Goal: Task Accomplishment & Management: Complete application form

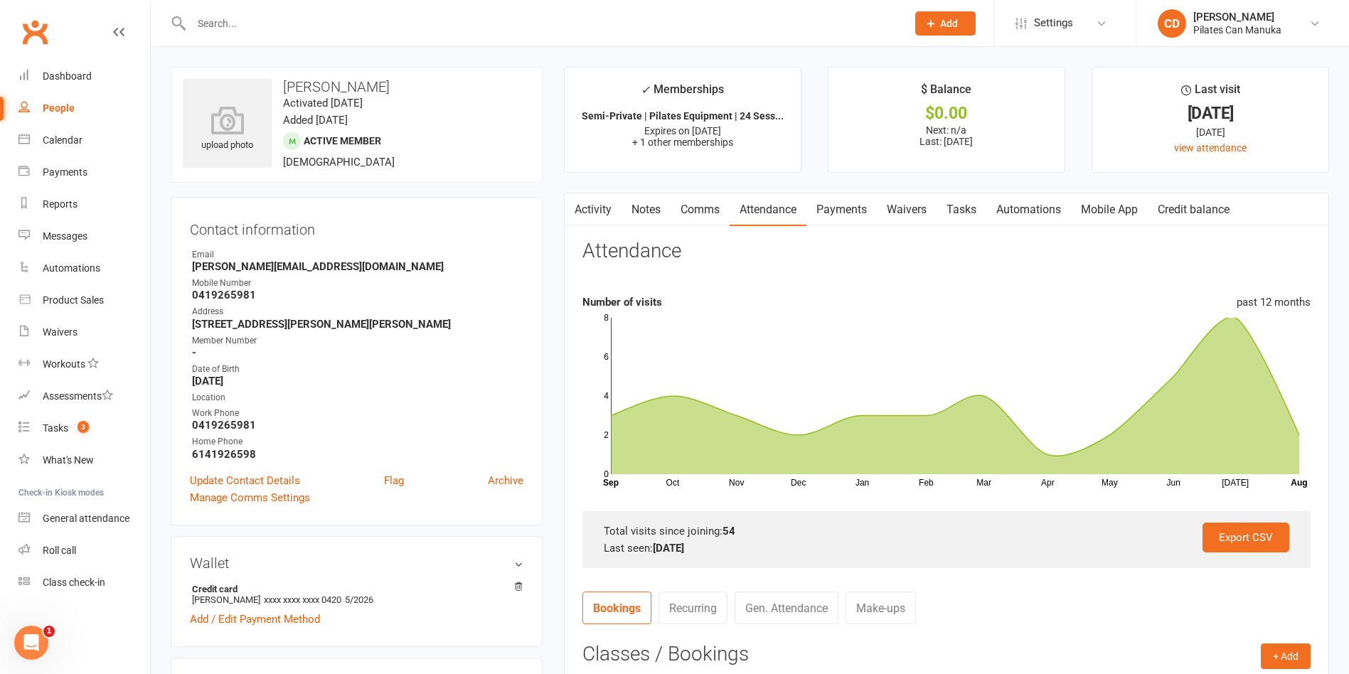
click at [967, 213] on link "Tasks" at bounding box center [961, 209] width 50 height 33
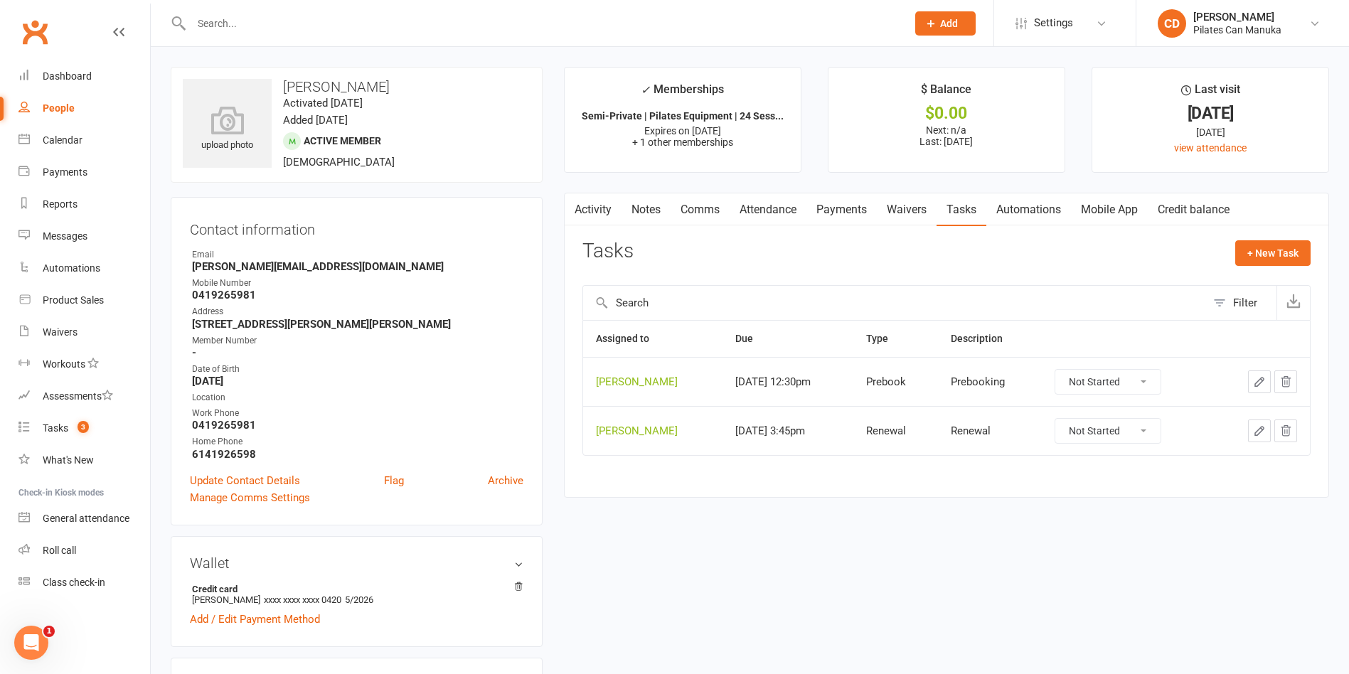
click at [1126, 387] on select "Not Started In Progress Waiting Complete" at bounding box center [1107, 382] width 105 height 24
click at [1066, 370] on select "Not Started In Progress Waiting Complete" at bounding box center [1107, 382] width 105 height 24
select select "unstarted"
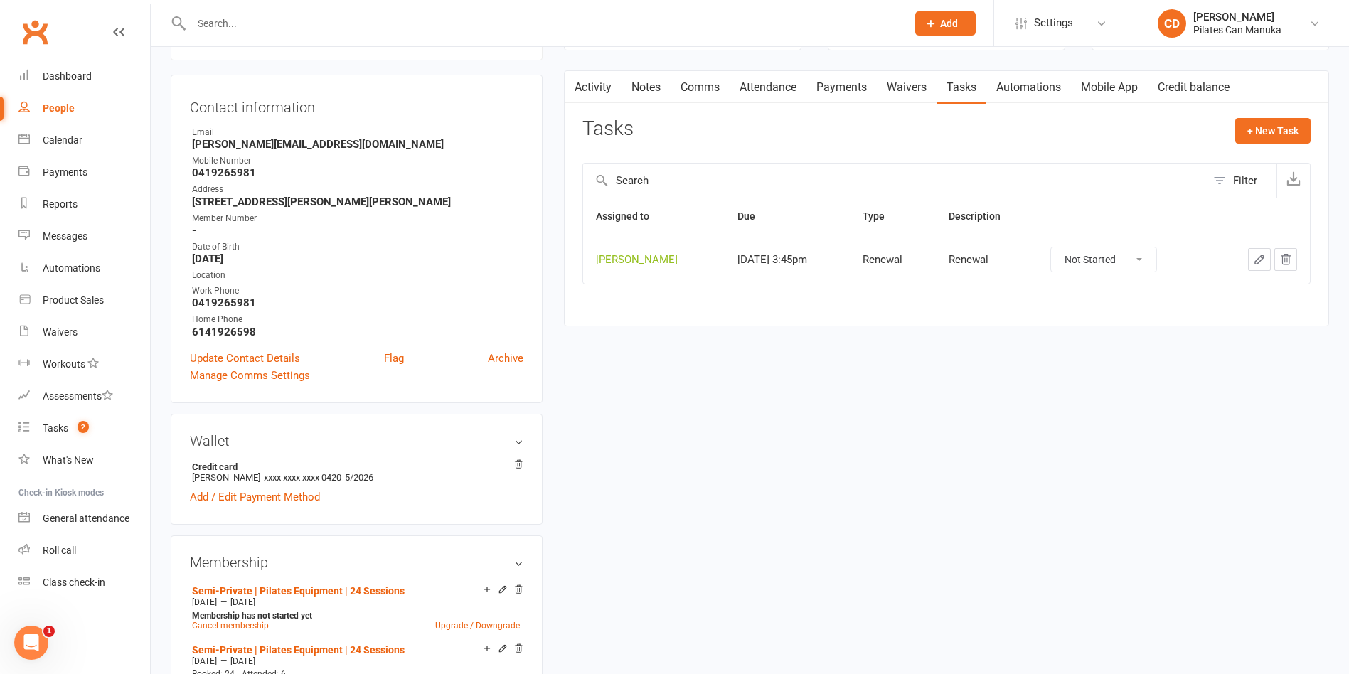
scroll to position [213, 0]
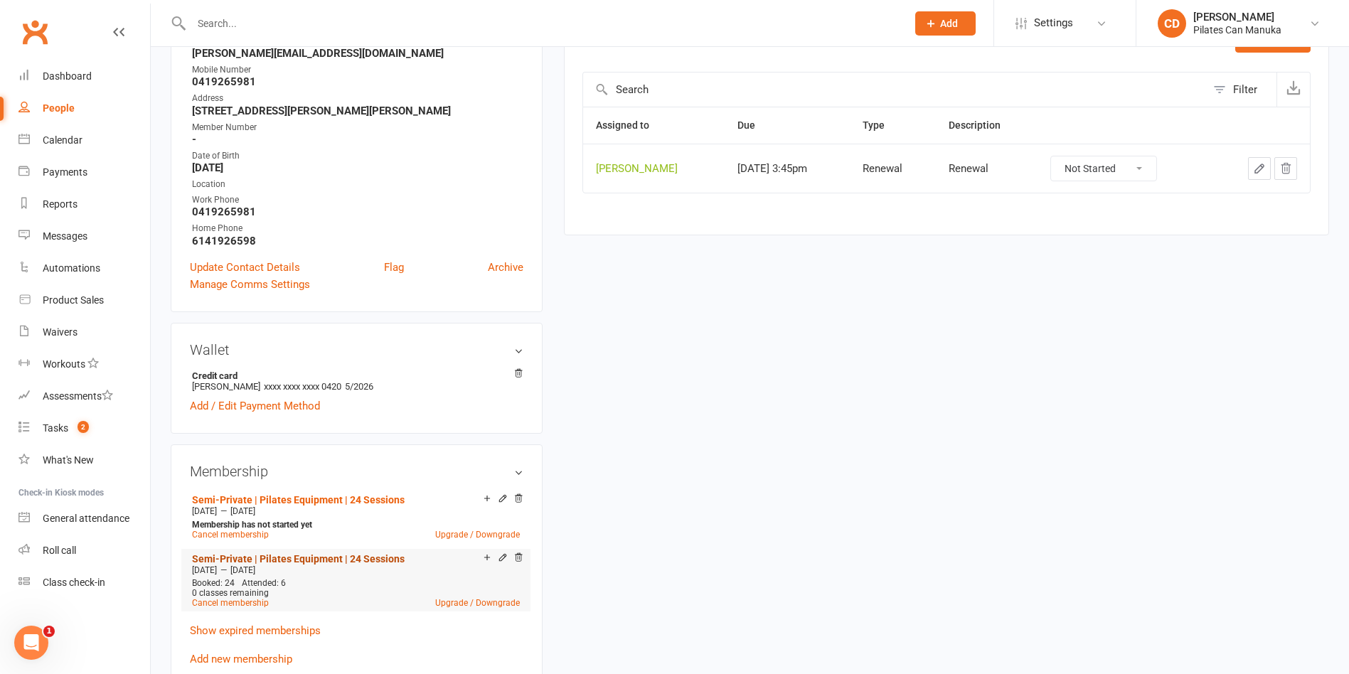
click at [347, 553] on link "Semi-Private | Pilates Equipment | 24 Sessions" at bounding box center [298, 558] width 213 height 11
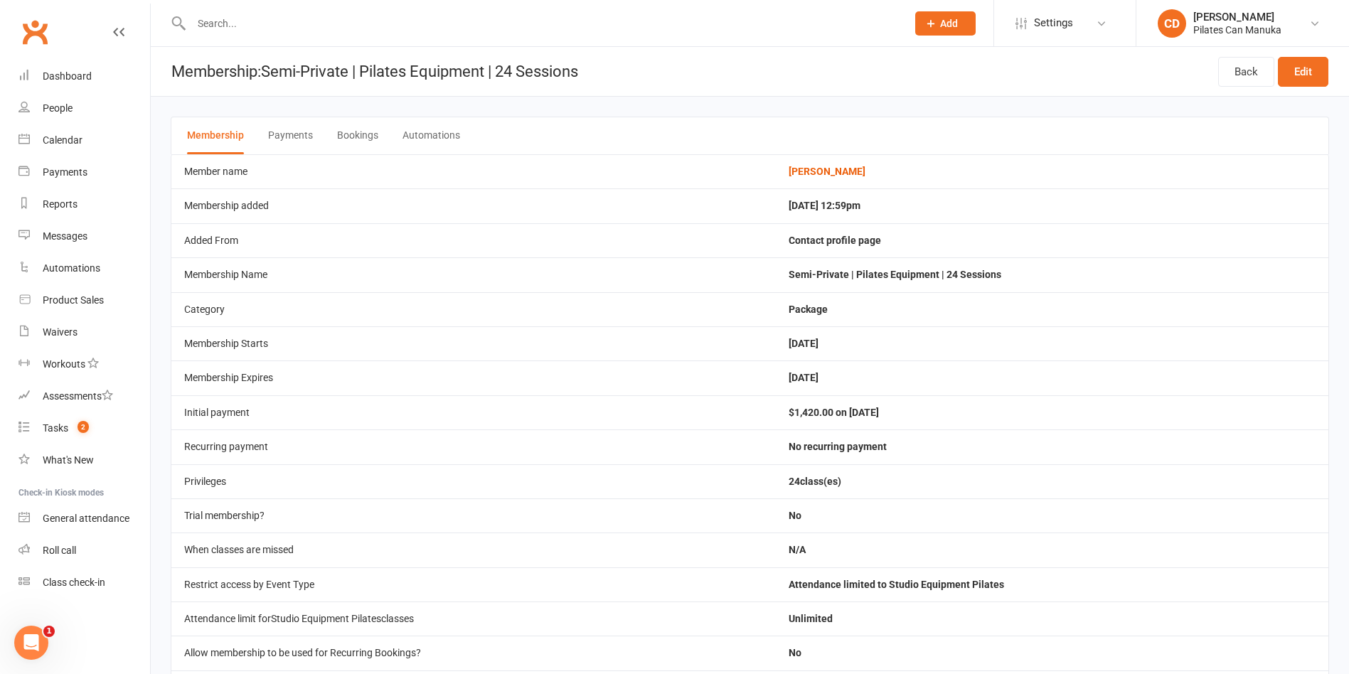
click at [354, 131] on button "Bookings" at bounding box center [357, 135] width 41 height 37
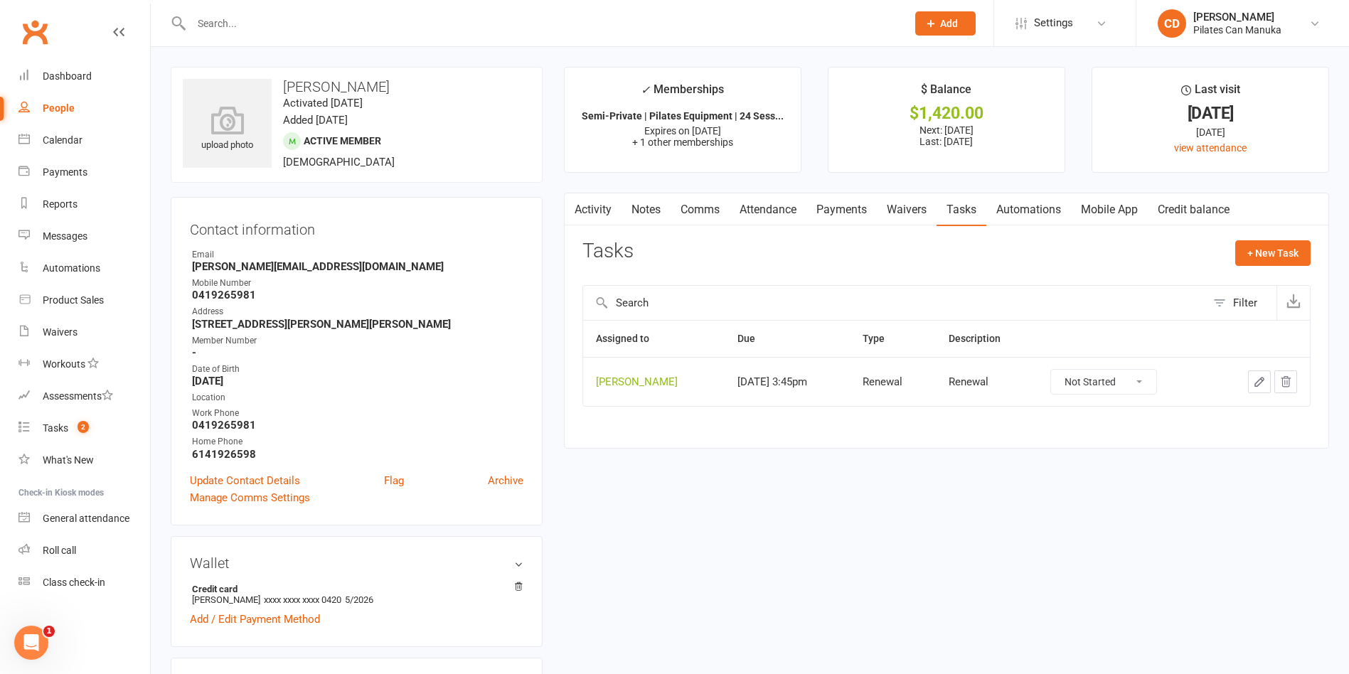
click at [1261, 387] on icon "button" at bounding box center [1259, 381] width 13 height 13
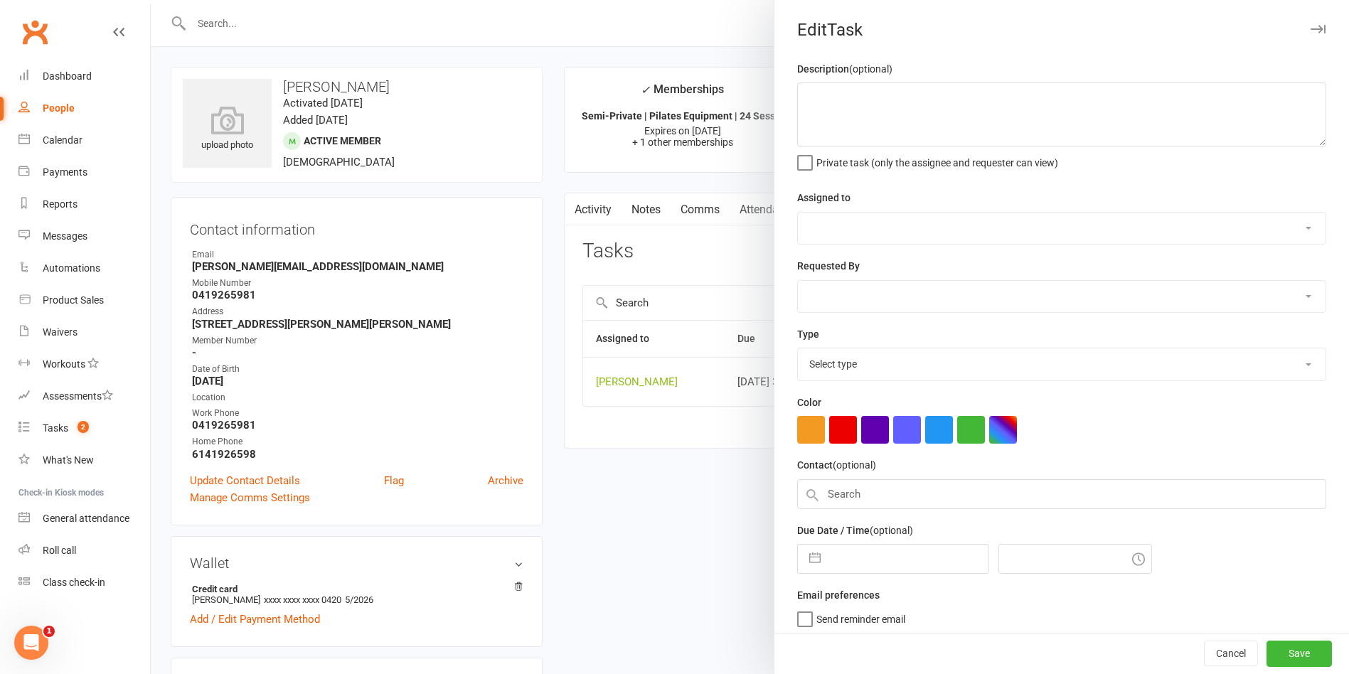
type textarea "Renewal"
select select "49925"
type input "16 Sep 2025"
type input "5:45pm"
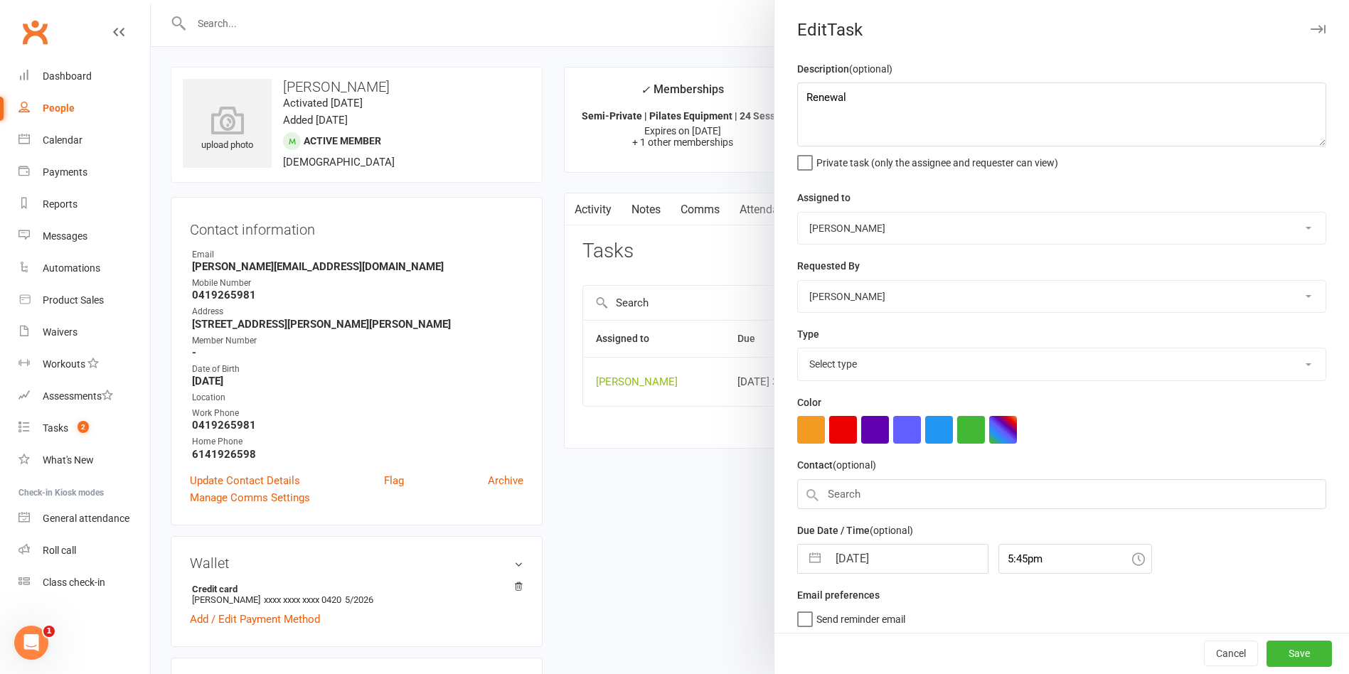
select select "29081"
select select "7"
select select "2025"
select select "8"
select select "2025"
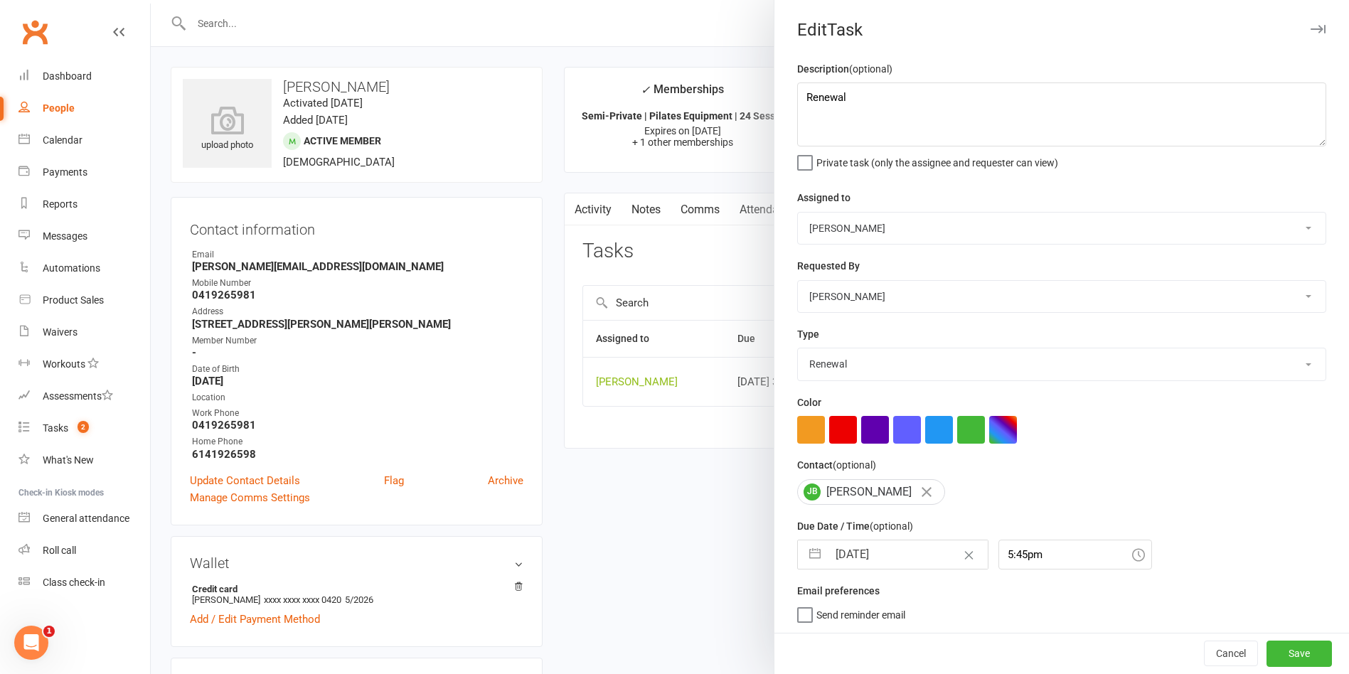
select select "9"
select select "2025"
click at [897, 565] on input "16 Sep 2025" at bounding box center [908, 554] width 160 height 28
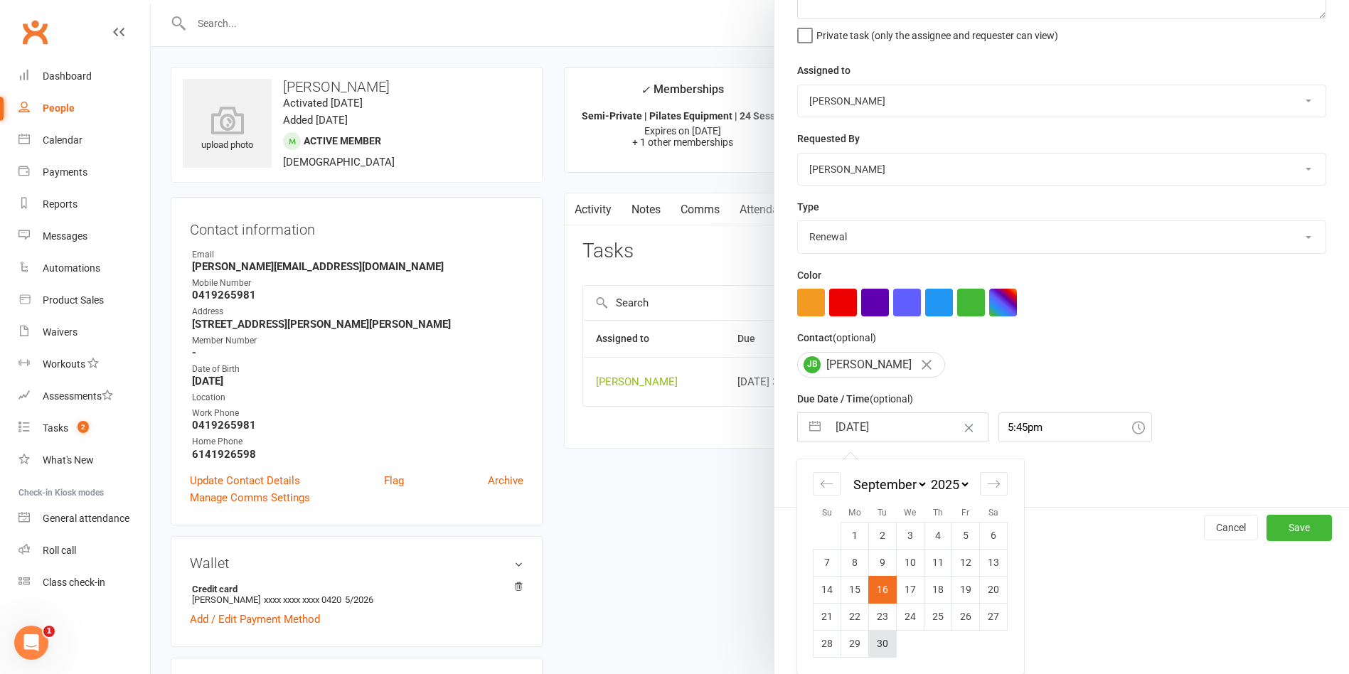
click at [877, 646] on td "30" at bounding box center [883, 643] width 28 height 27
type input "30 Sep 2025"
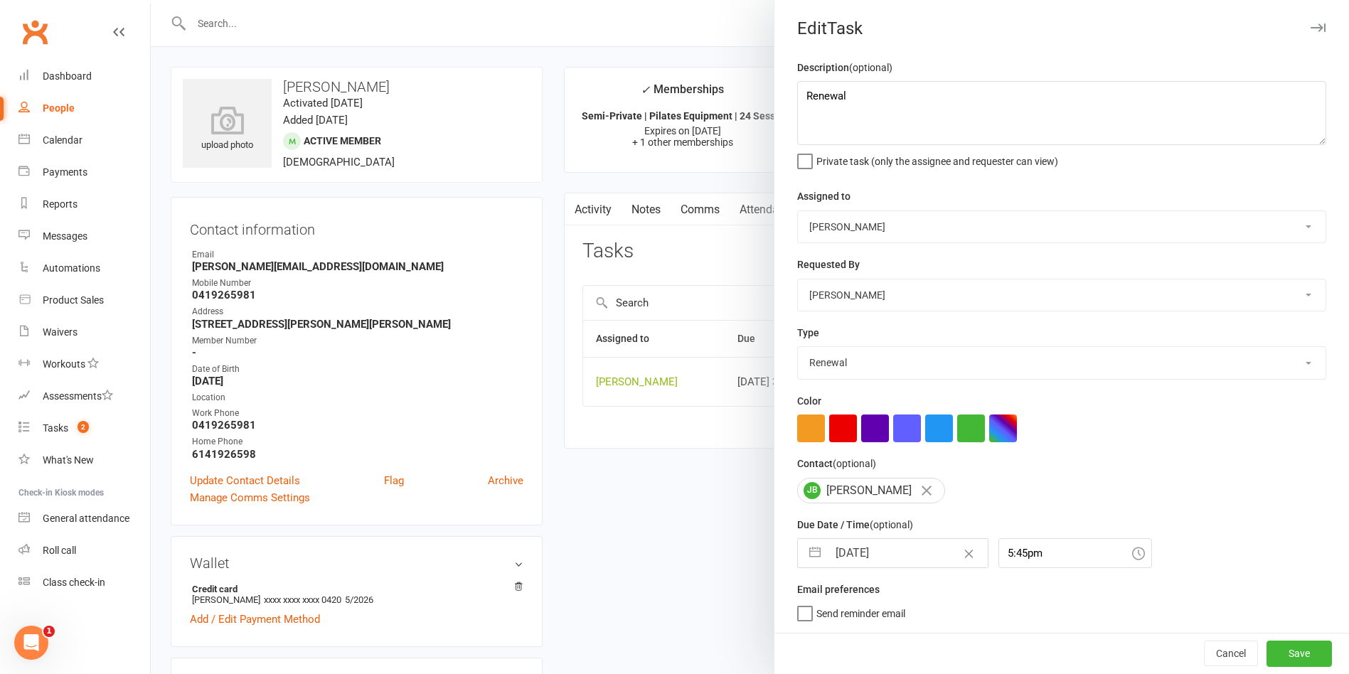
scroll to position [7, 0]
click at [1266, 651] on button "Save" at bounding box center [1298, 654] width 65 height 26
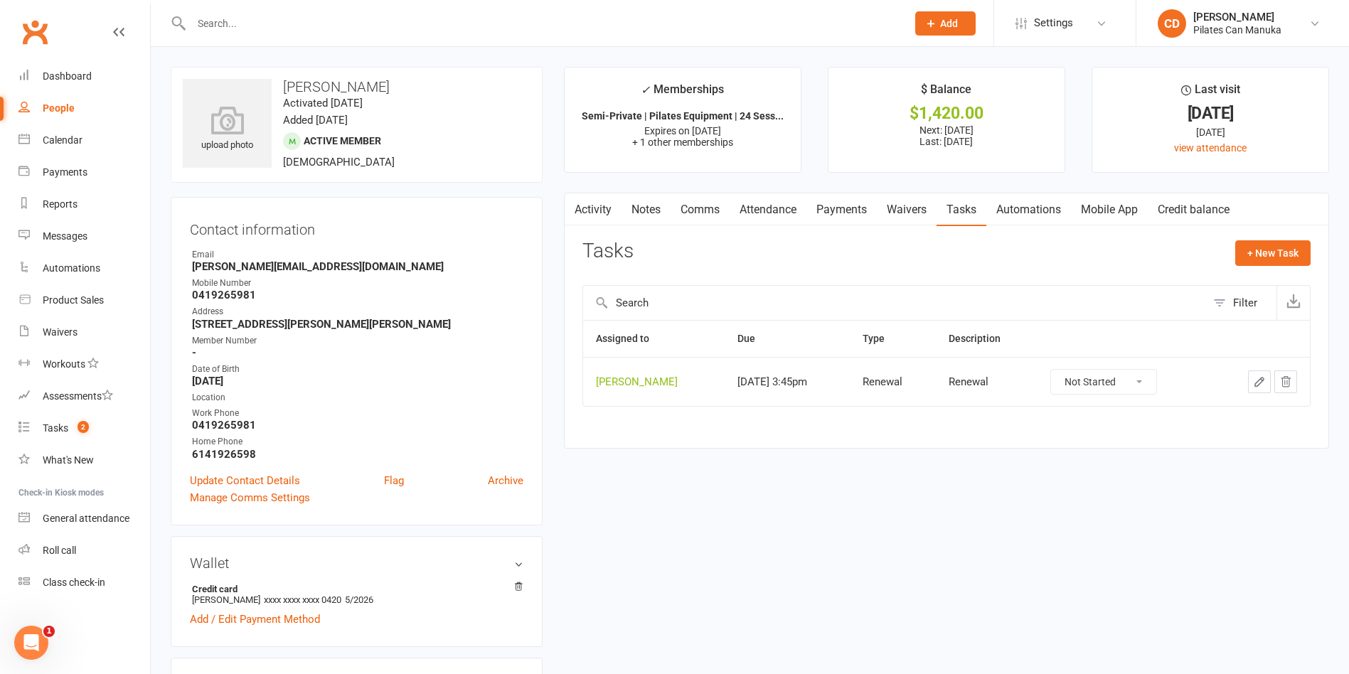
scroll to position [213, 0]
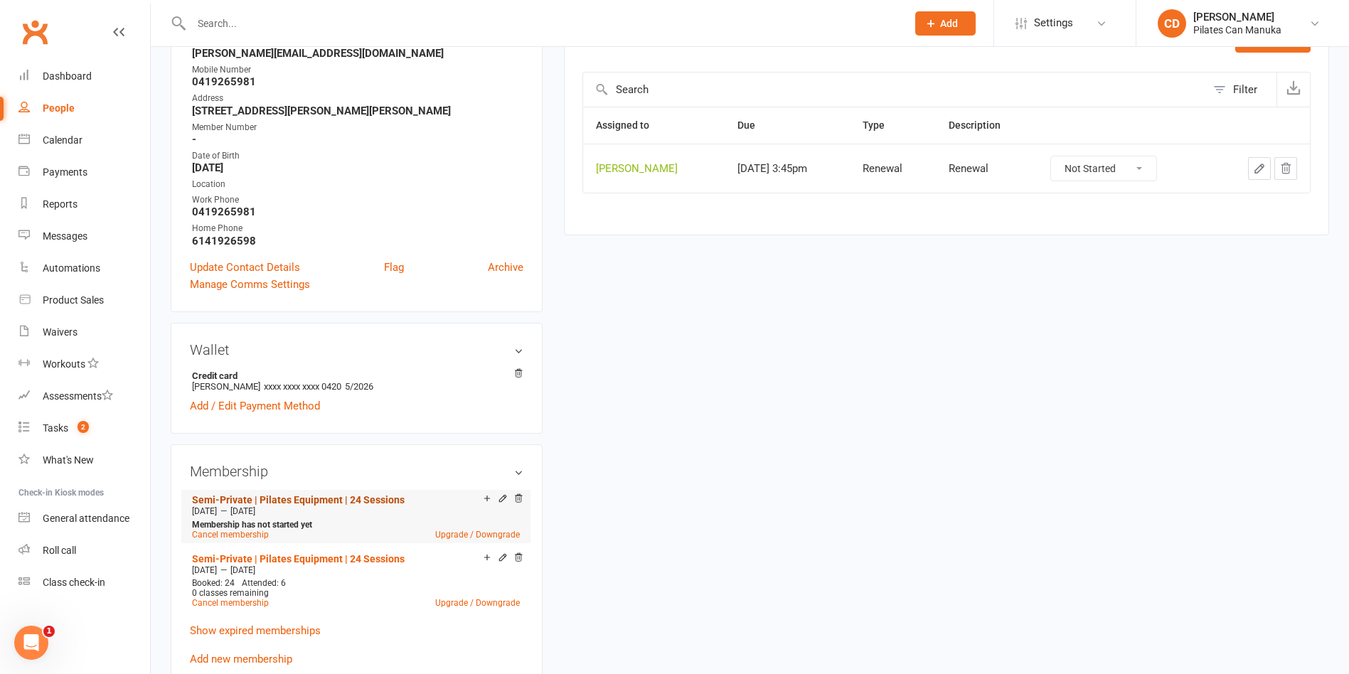
click at [349, 503] on link "Semi-Private | Pilates Equipment | 24 Sessions" at bounding box center [298, 499] width 213 height 11
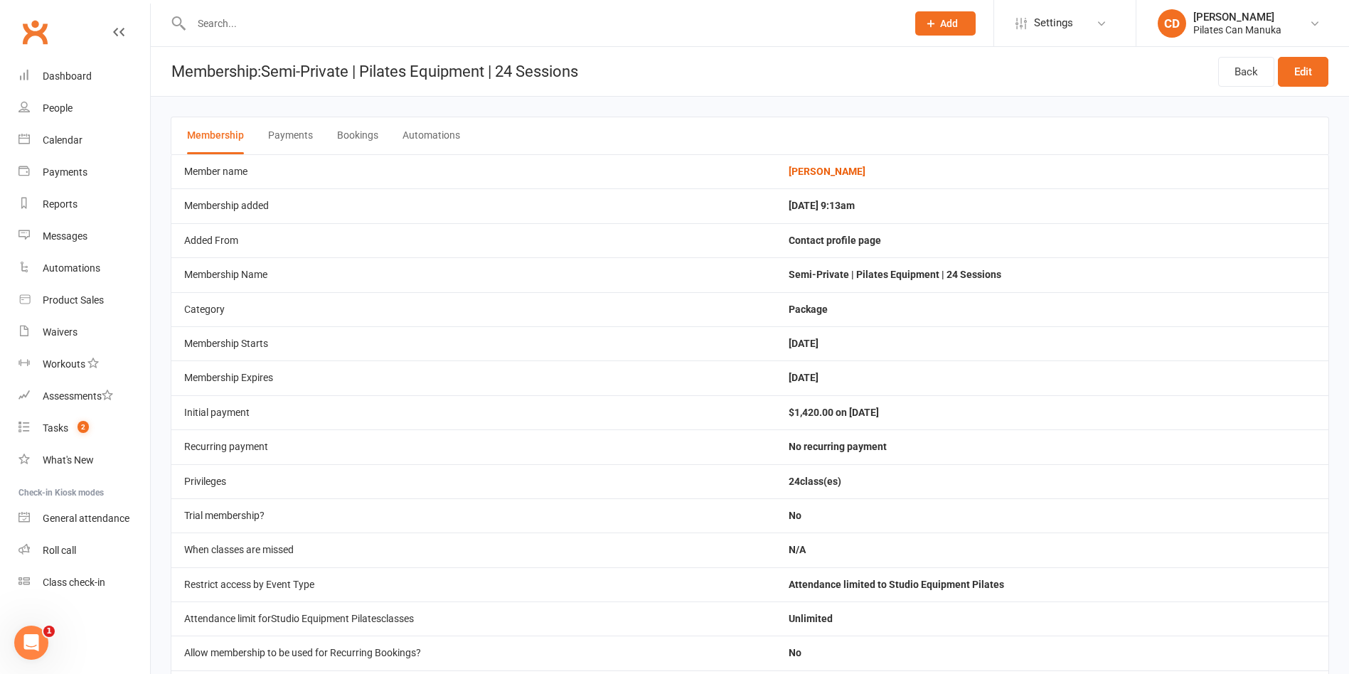
click at [368, 129] on button "Bookings" at bounding box center [357, 135] width 41 height 37
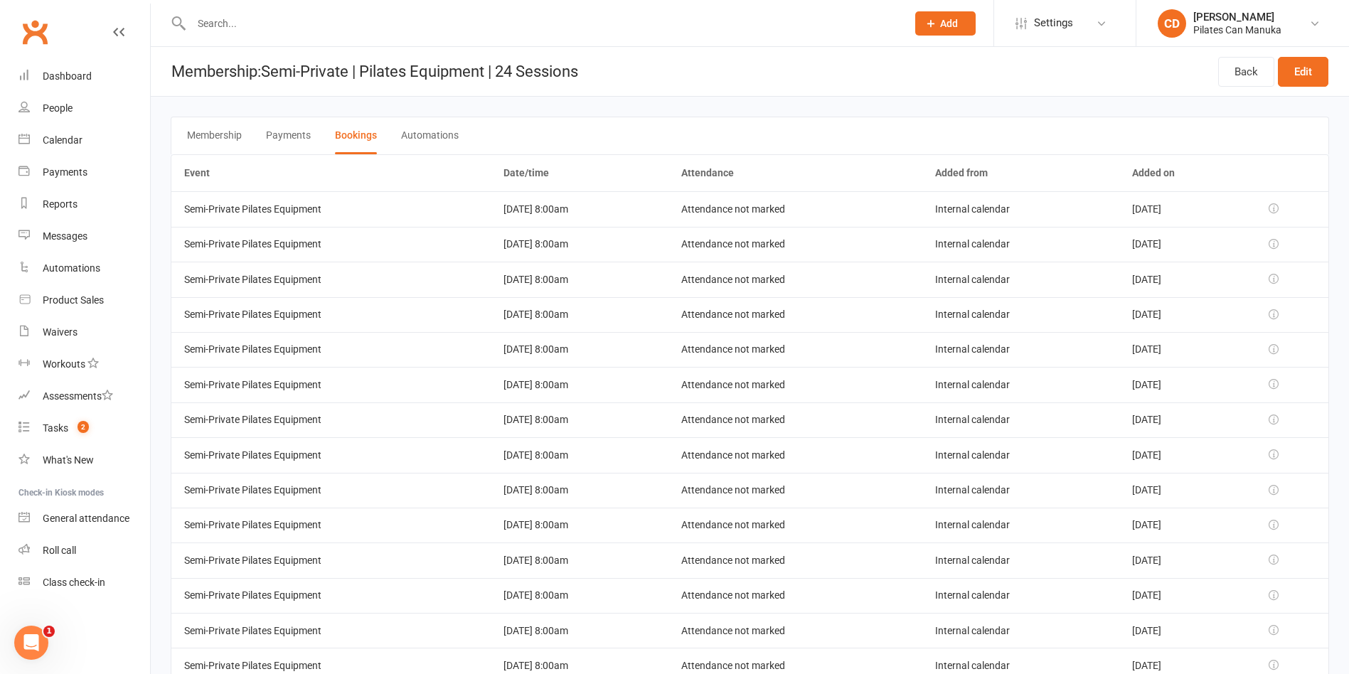
scroll to position [107, 0]
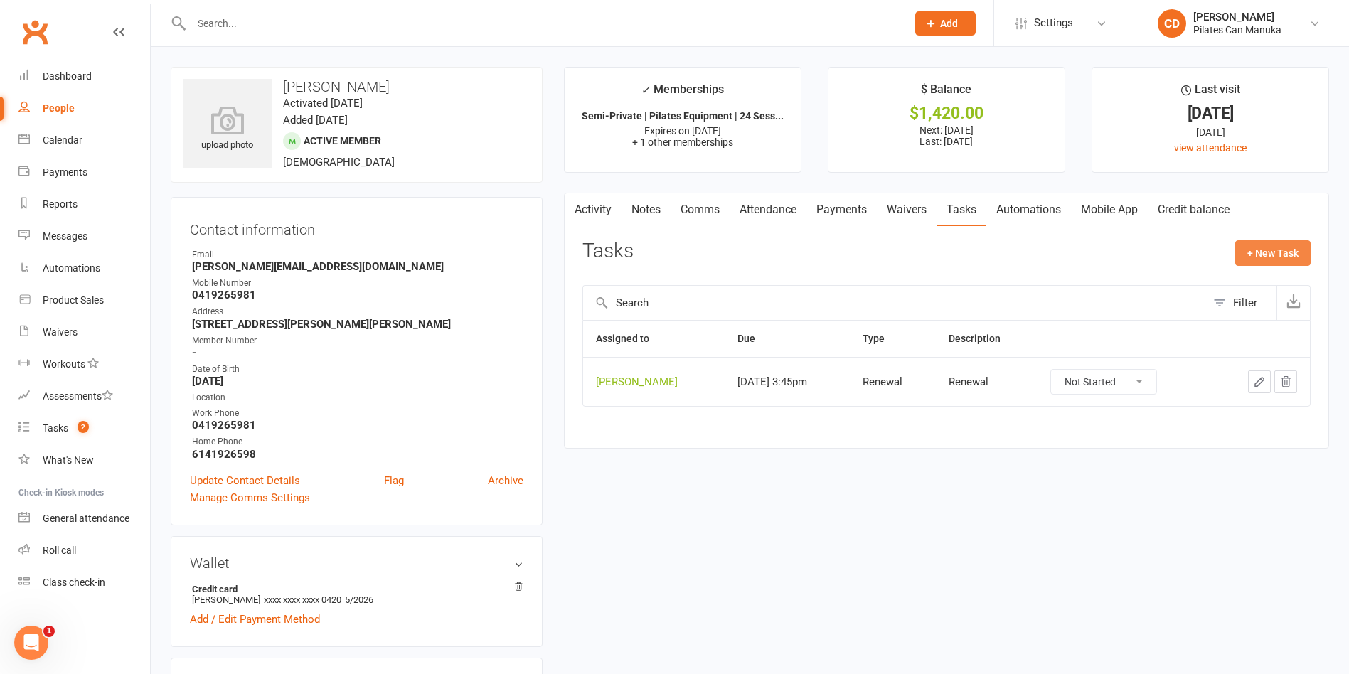
click at [1271, 259] on button "+ New Task" at bounding box center [1272, 253] width 75 height 26
select select "49925"
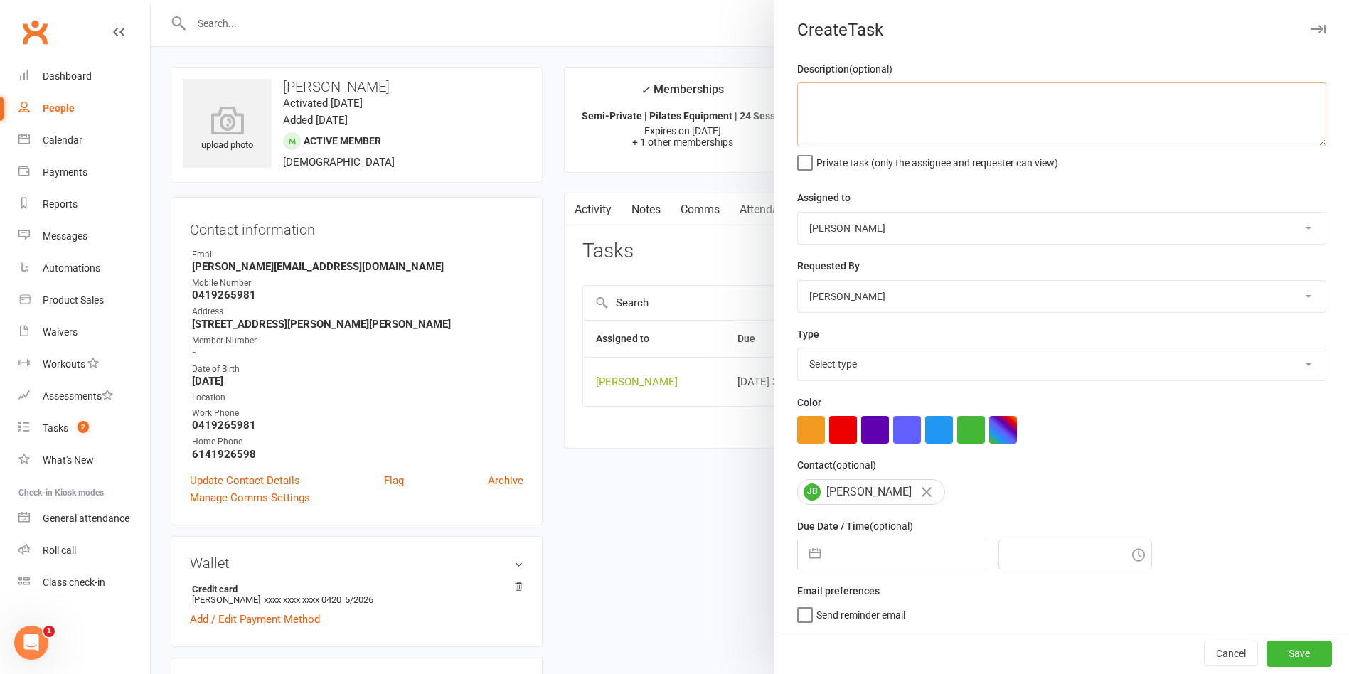
click at [905, 99] on textarea at bounding box center [1061, 114] width 529 height 64
type textarea "Prebooking"
click at [918, 554] on input "text" at bounding box center [908, 554] width 160 height 28
select select "6"
select select "2025"
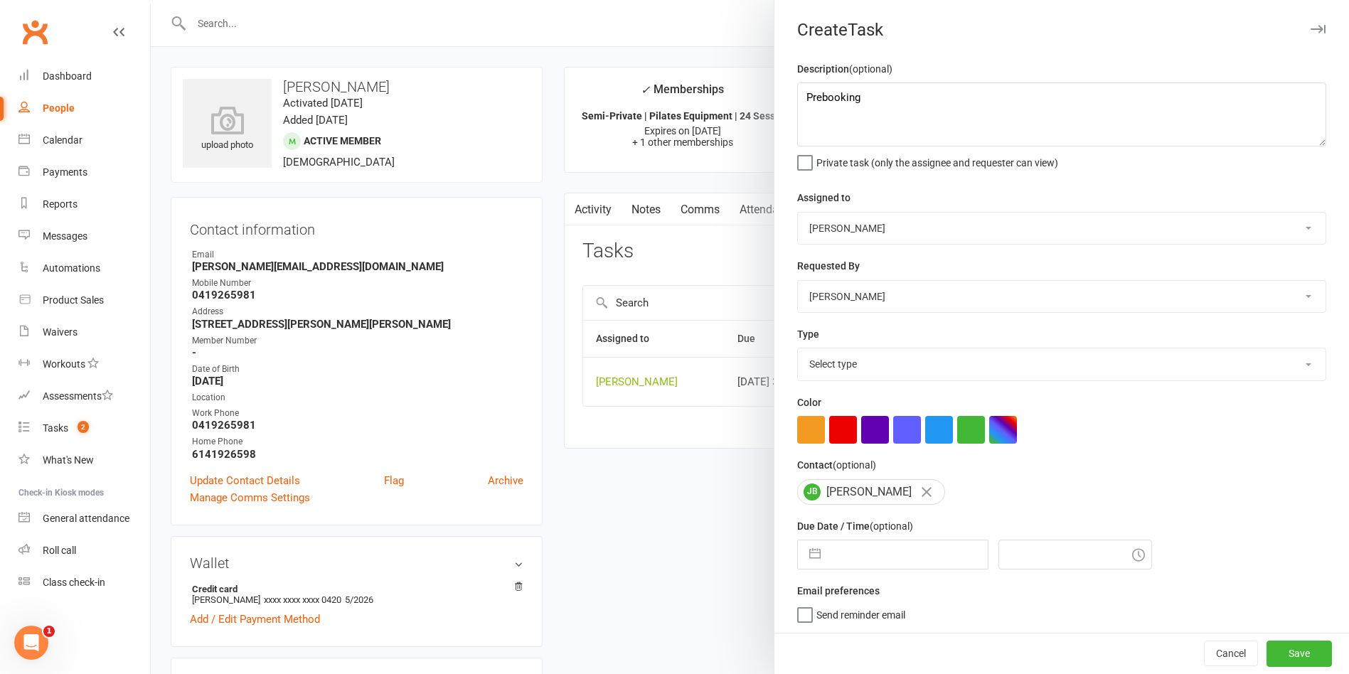
select select "7"
select select "2025"
select select "8"
select select "2025"
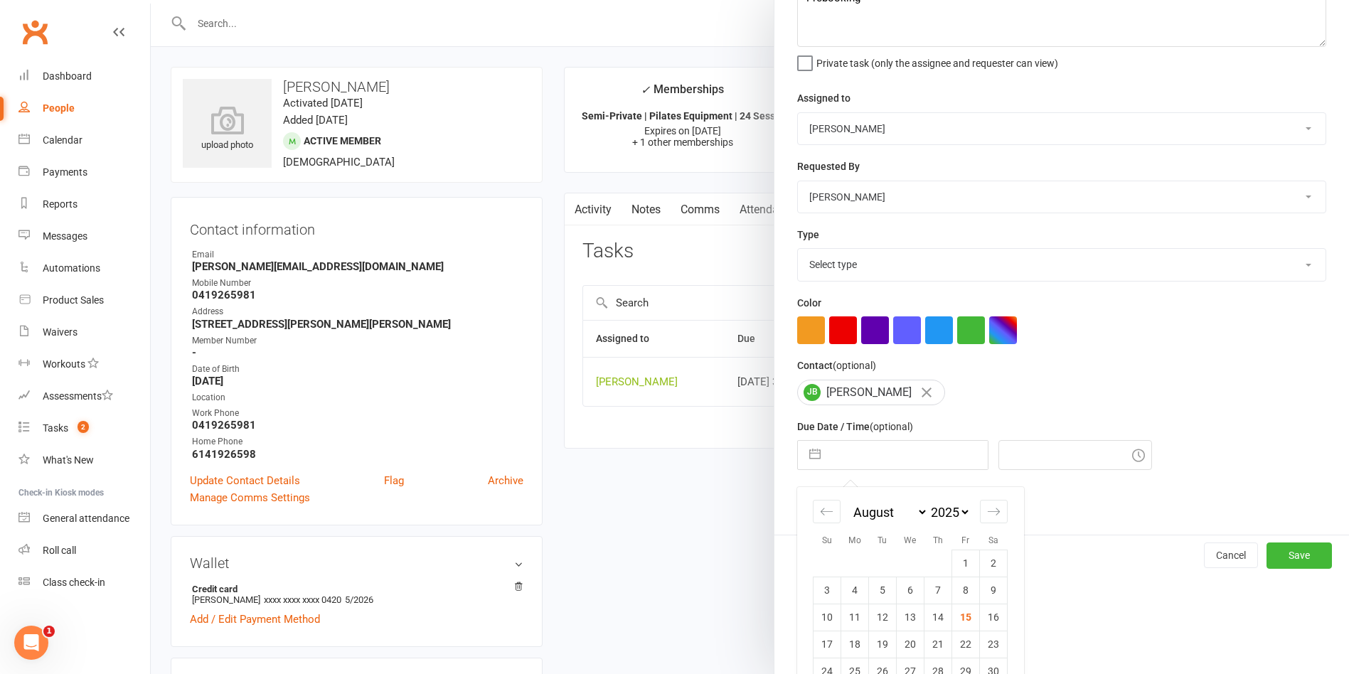
scroll to position [159, 0]
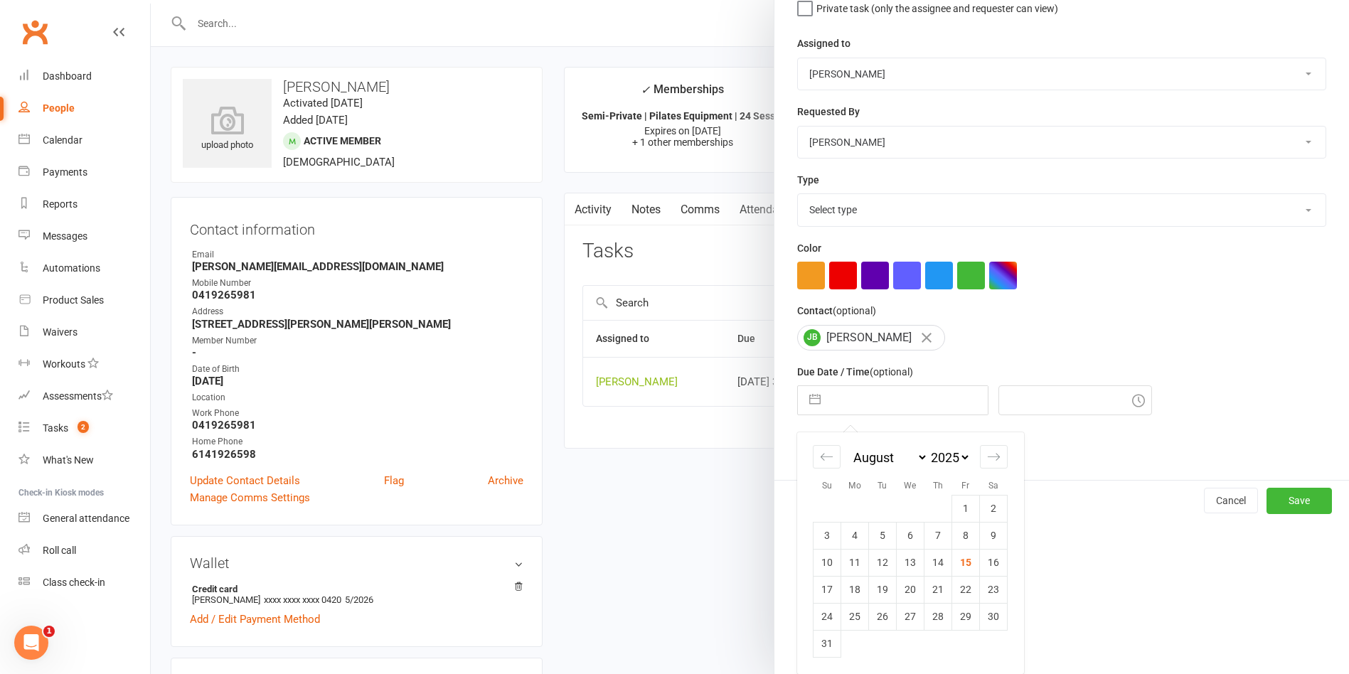
click at [978, 443] on div "January February March April May June July August September October November De…" at bounding box center [910, 463] width 195 height 63
click at [987, 460] on icon "Move forward to switch to the next month." at bounding box center [994, 457] width 14 height 14
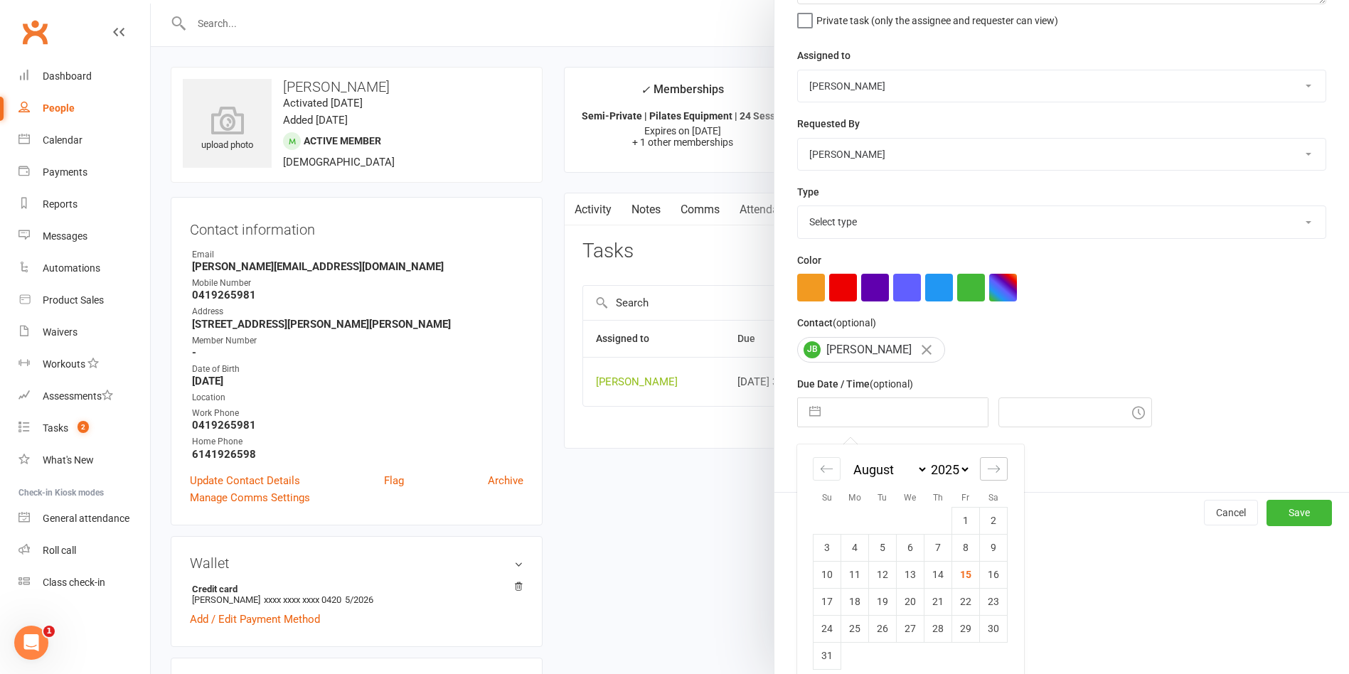
click at [983, 460] on div "January February March April May June July August September October November De…" at bounding box center [910, 565] width 226 height 242
select select "9"
select select "2025"
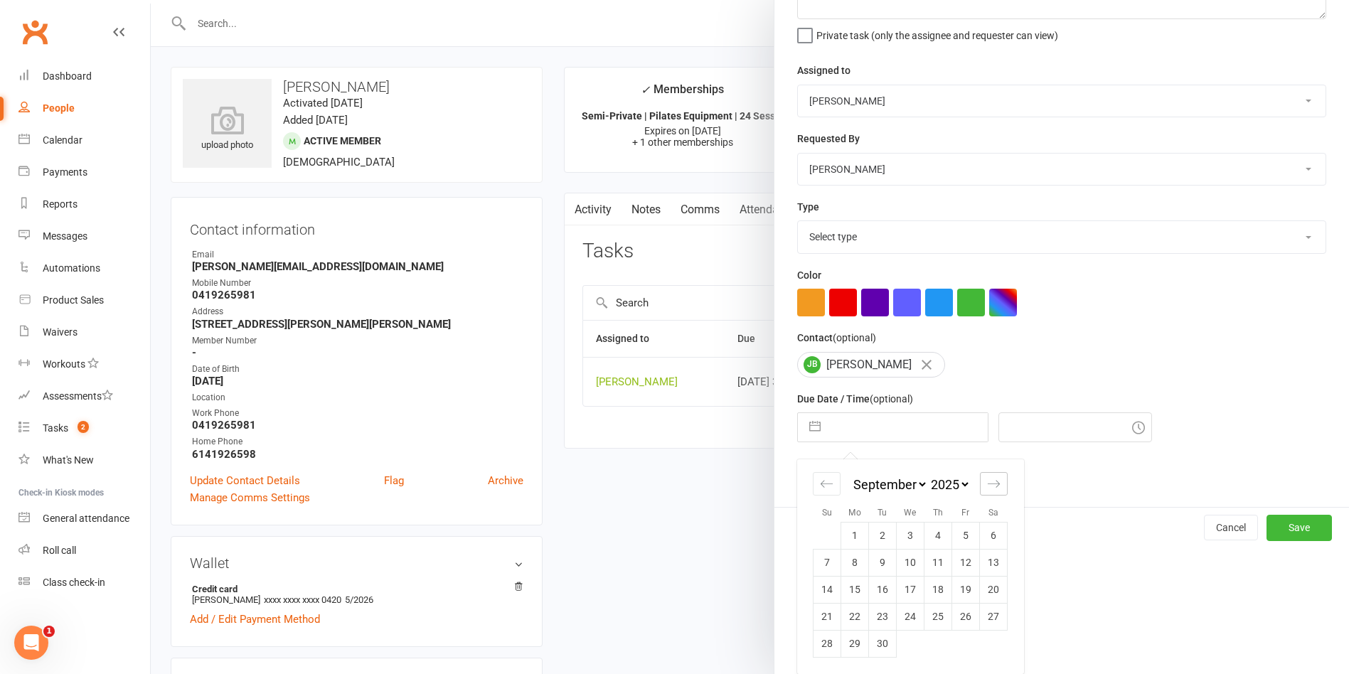
scroll to position [132, 0]
click at [986, 474] on div "Move forward to switch to the next month." at bounding box center [994, 483] width 28 height 23
select select "10"
select select "2025"
click at [986, 475] on div "Move forward to switch to the next month." at bounding box center [994, 483] width 28 height 23
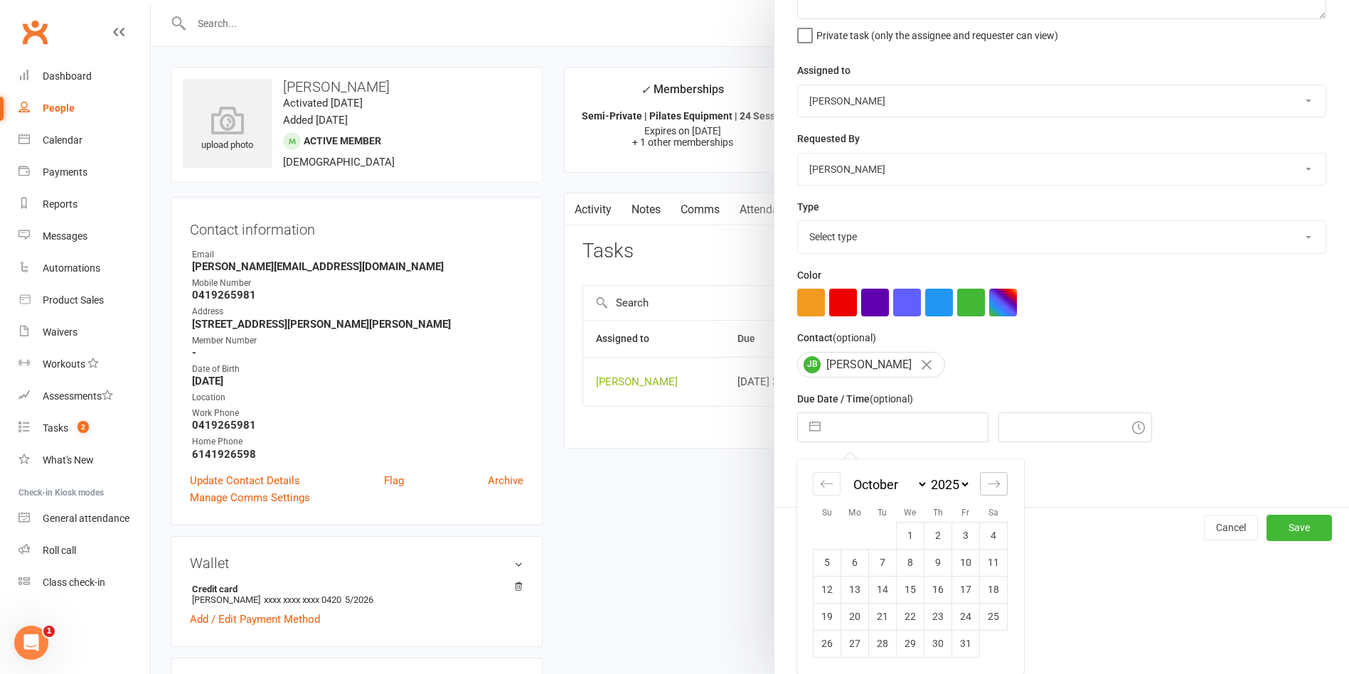
select select "11"
select select "2025"
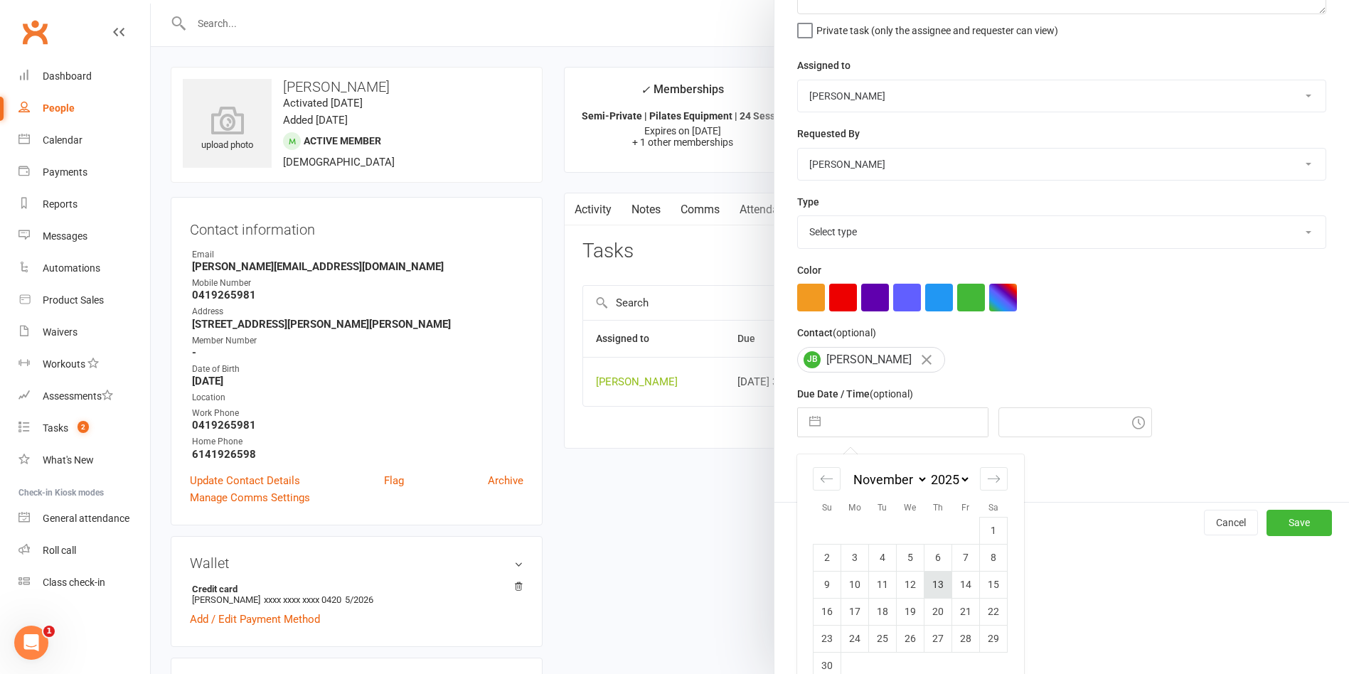
click at [932, 590] on td "13" at bounding box center [938, 584] width 28 height 27
type input "13 Nov 2025"
type input "10:15am"
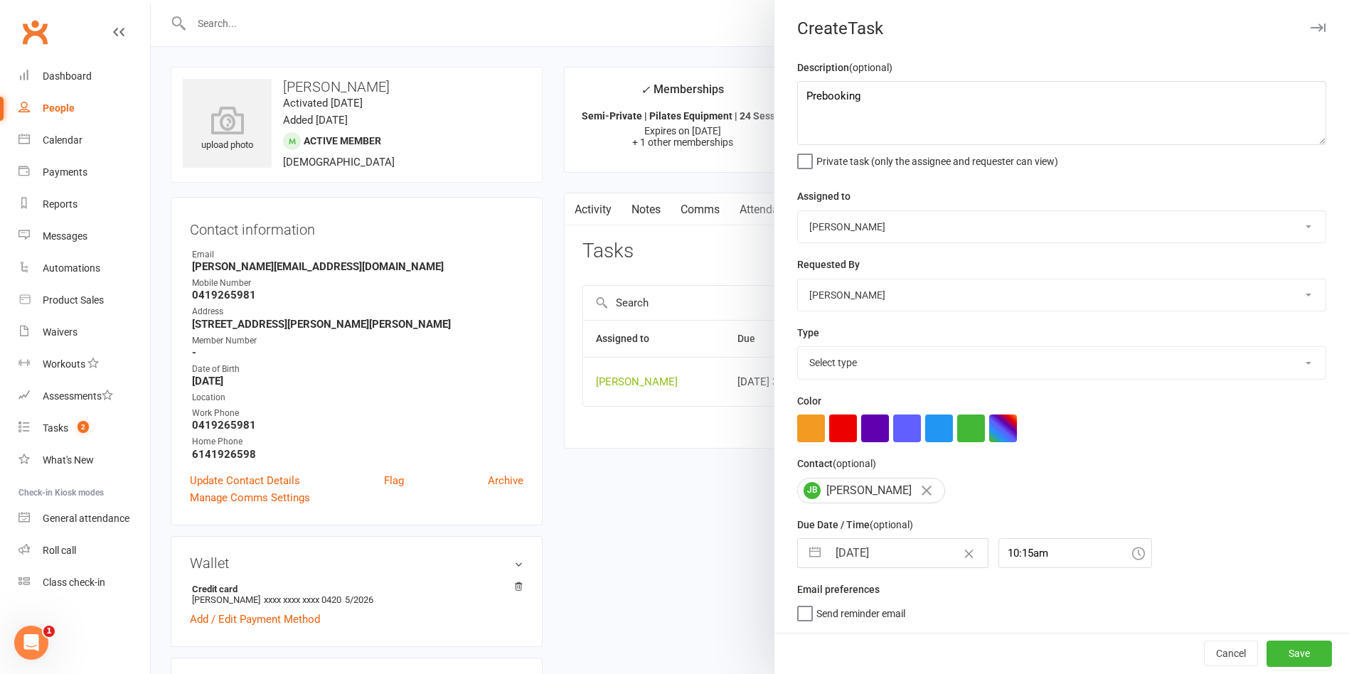
scroll to position [7, 0]
click at [904, 365] on select "Select type Available sessions for continuing semis Bulk session change Catch-u…" at bounding box center [1062, 362] width 528 height 31
select select "30853"
click at [798, 347] on select "Select type Available sessions for continuing semis Bulk session change Catch-u…" at bounding box center [1062, 362] width 528 height 31
click at [1266, 660] on button "Save" at bounding box center [1298, 654] width 65 height 26
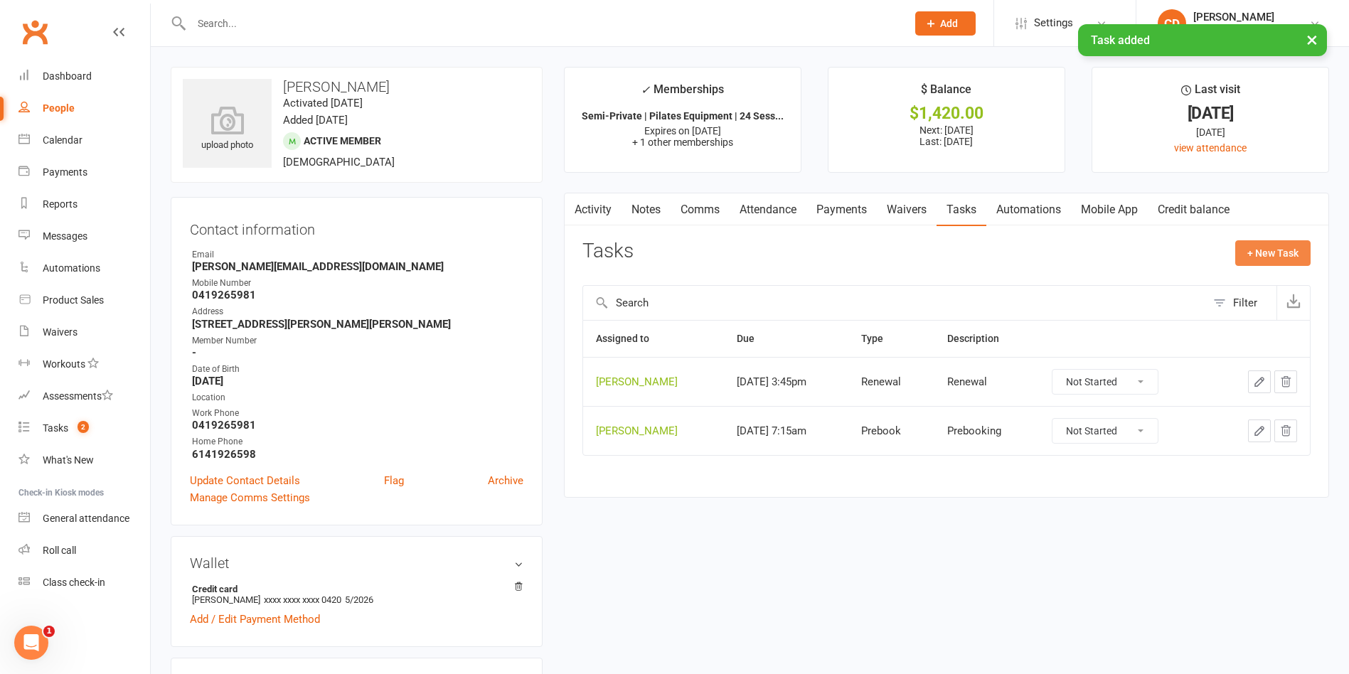
click at [1262, 251] on button "+ New Task" at bounding box center [1272, 253] width 75 height 26
select select "49925"
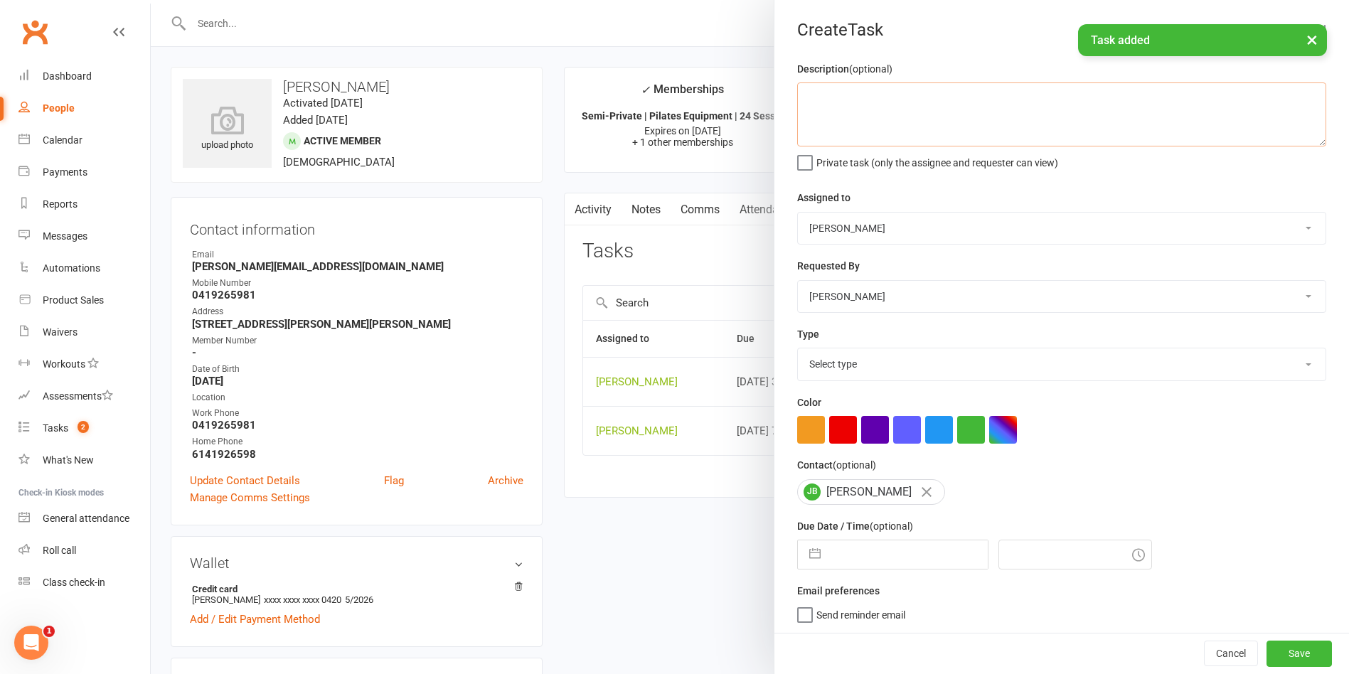
click at [997, 137] on textarea at bounding box center [1061, 114] width 529 height 64
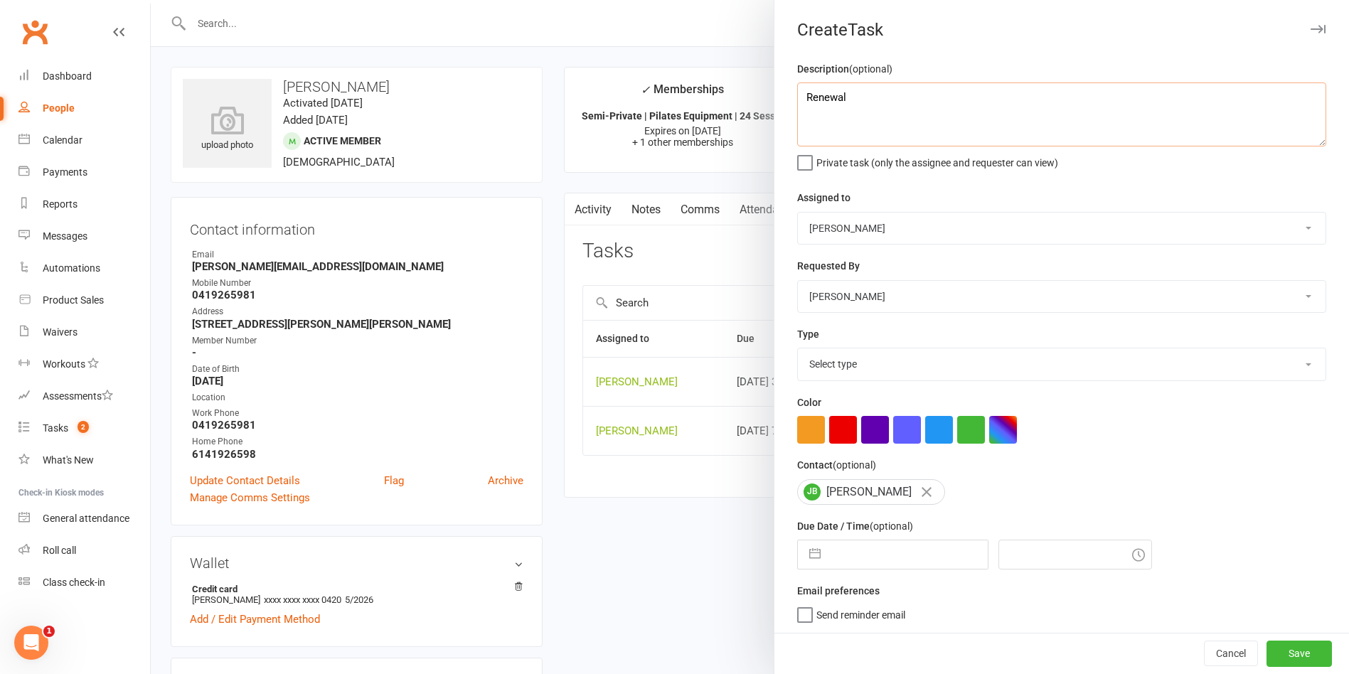
type textarea "Renewal"
click at [904, 558] on input "text" at bounding box center [908, 554] width 160 height 28
select select "6"
select select "2025"
select select "7"
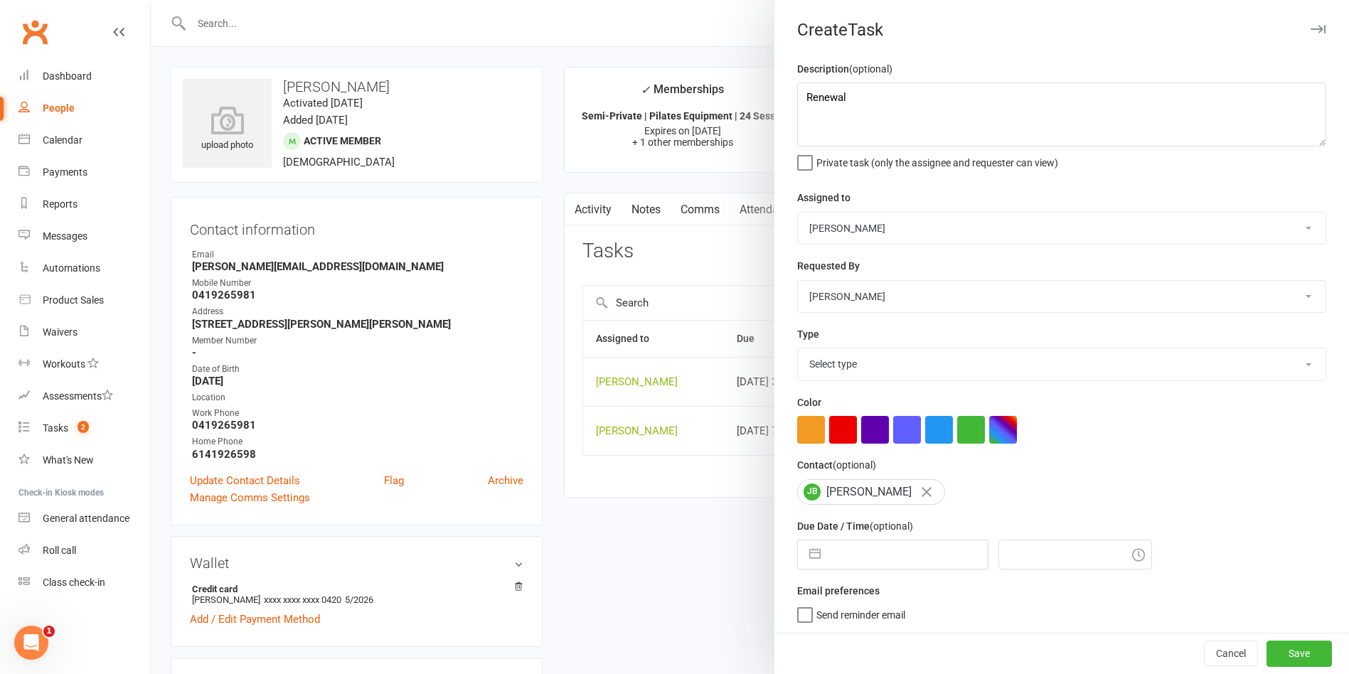
select select "2025"
select select "8"
select select "2025"
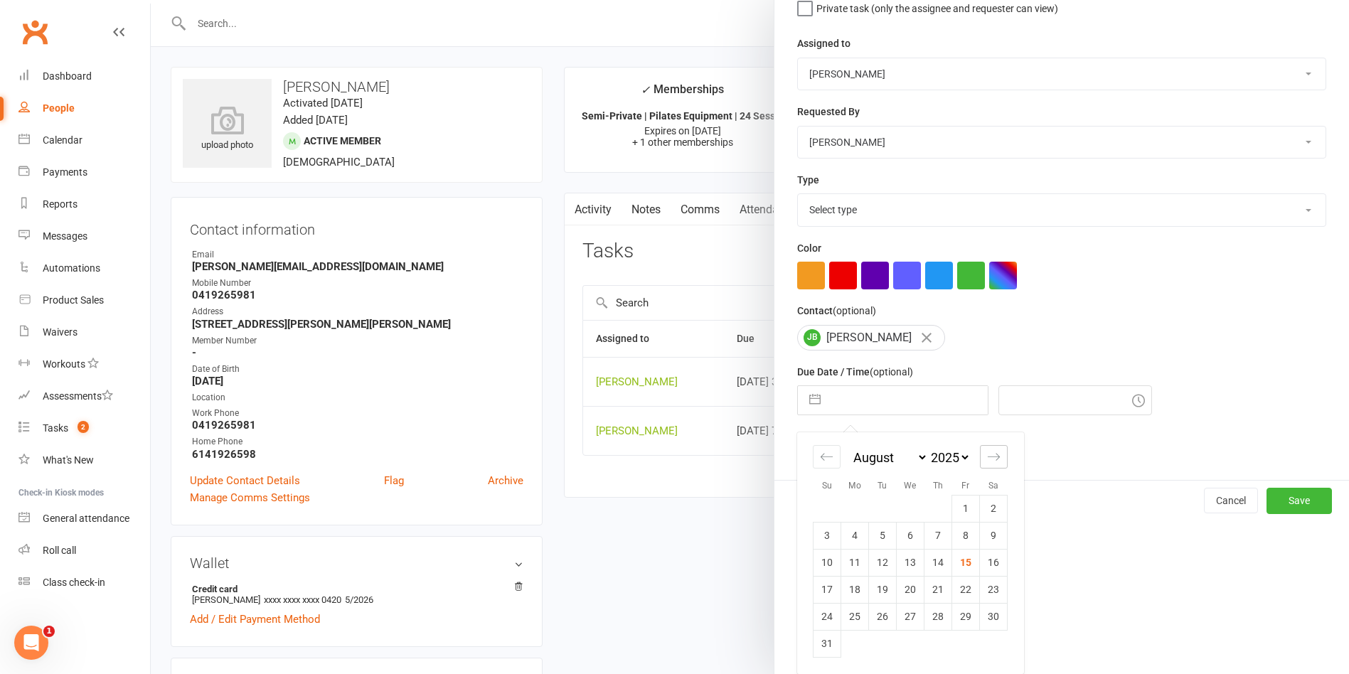
click at [989, 458] on icon "Move forward to switch to the next month." at bounding box center [994, 457] width 14 height 14
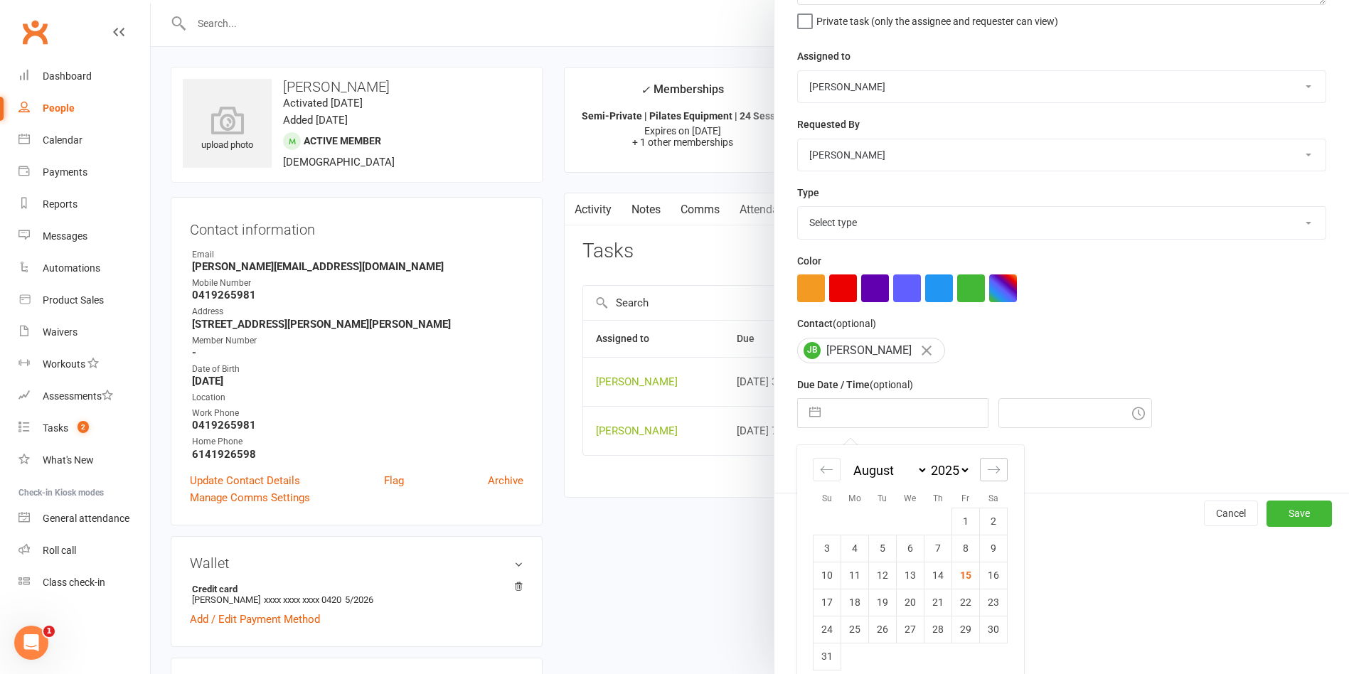
click at [989, 458] on div "January February March April May June July August September October November De…" at bounding box center [910, 566] width 226 height 242
select select "9"
select select "2025"
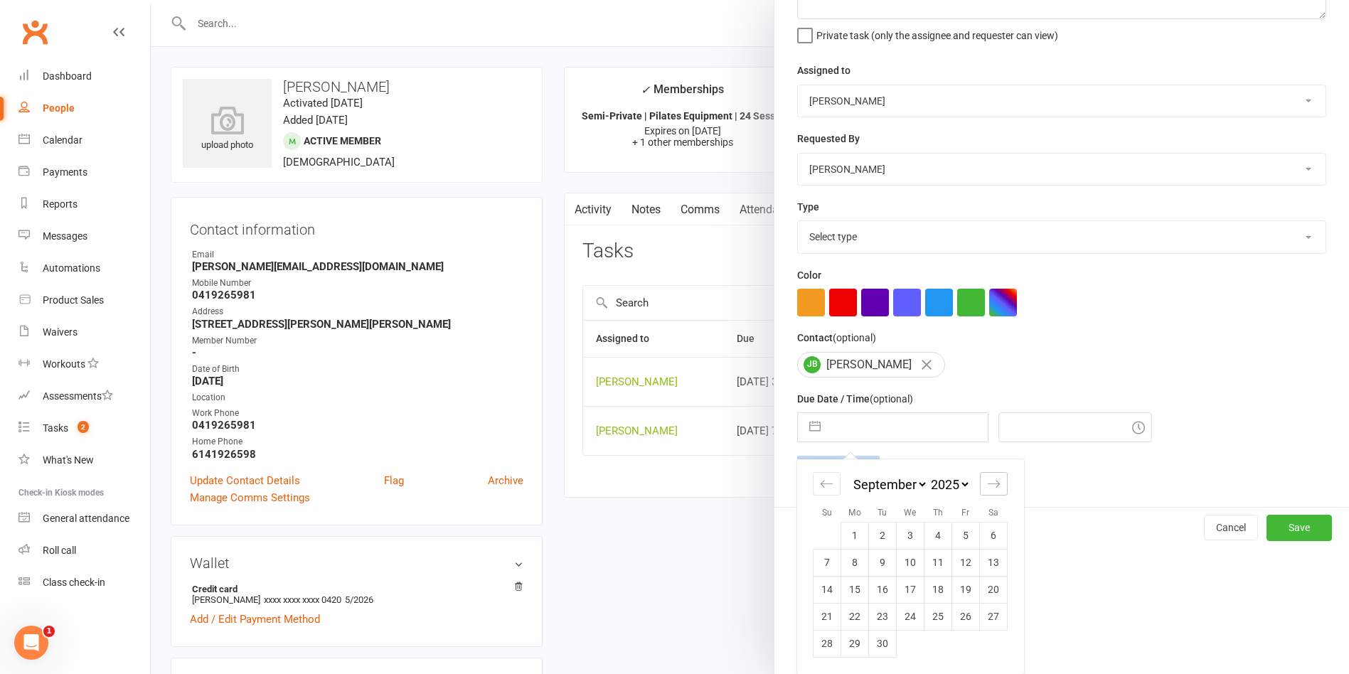
click at [989, 458] on div "Description (optional) Renewal Private task (only the assignee and requester ca…" at bounding box center [1061, 220] width 574 height 574
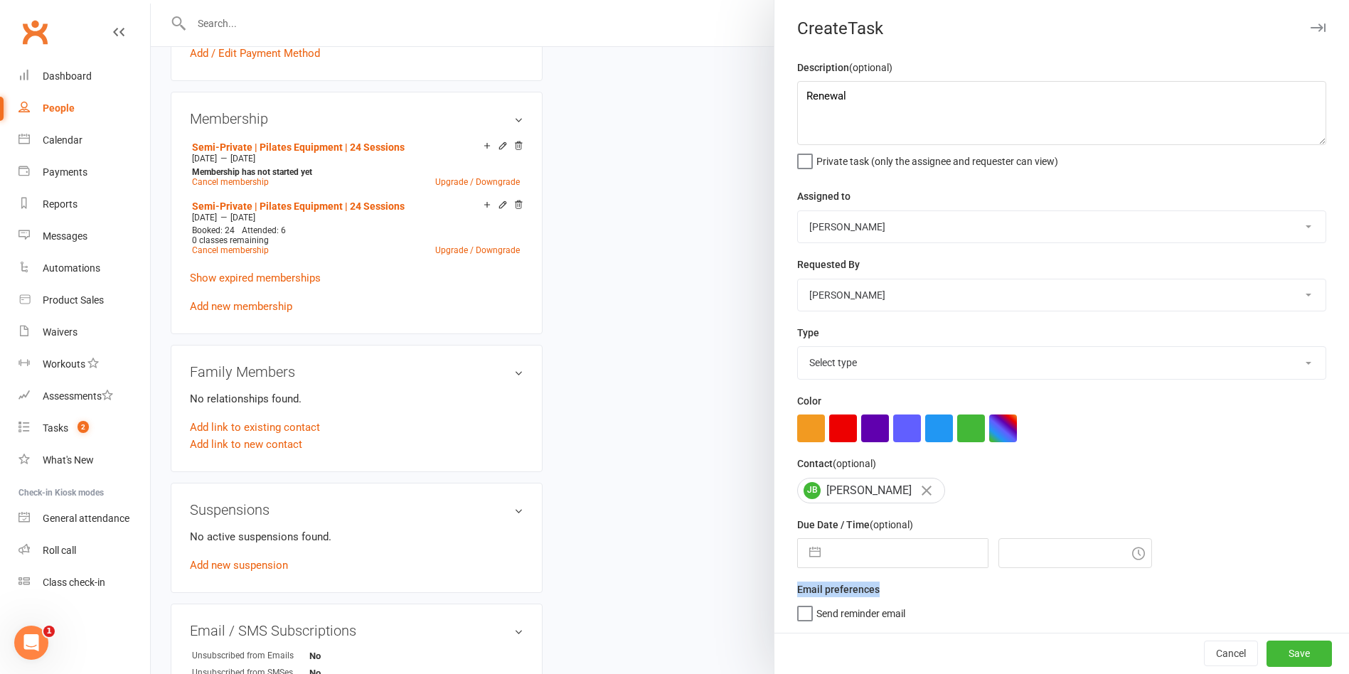
scroll to position [640, 0]
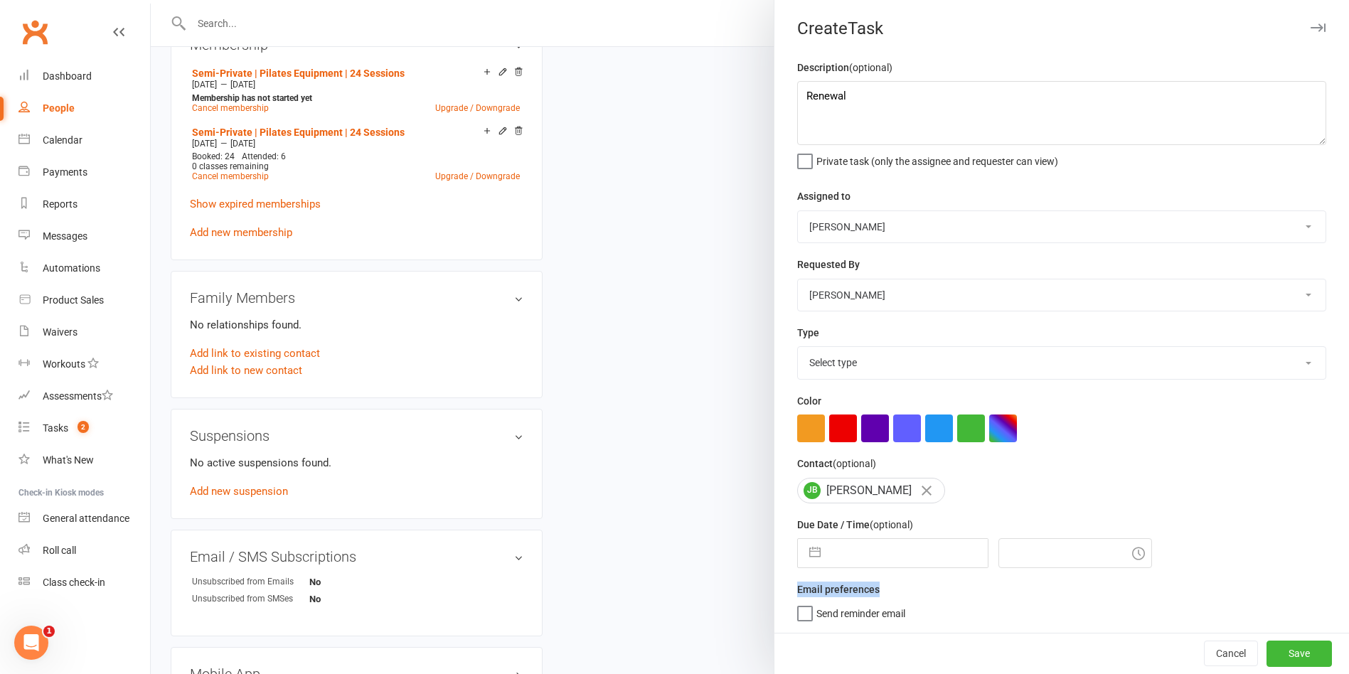
select select "6"
select select "2025"
select select "7"
select select "2025"
select select "8"
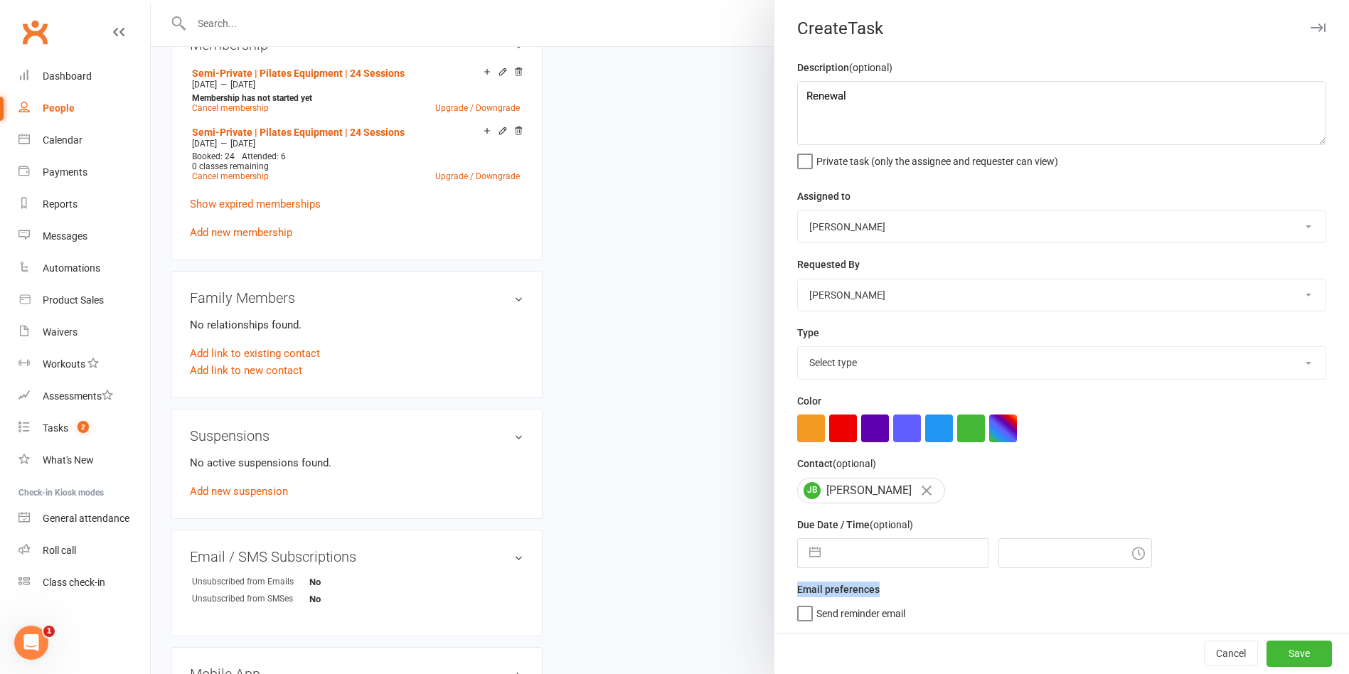
select select "2025"
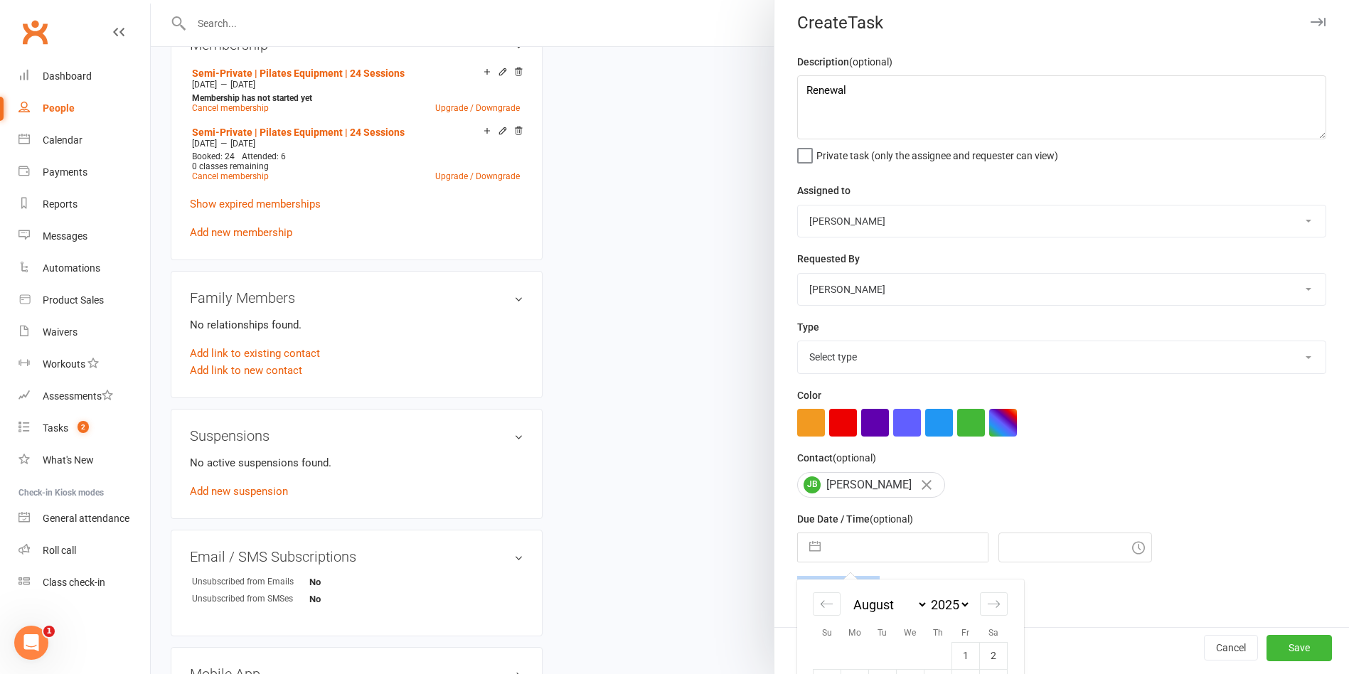
click at [919, 546] on input "text" at bounding box center [908, 547] width 160 height 28
click at [988, 596] on div "Move forward to switch to the next month." at bounding box center [994, 603] width 28 height 23
select select "9"
select select "2025"
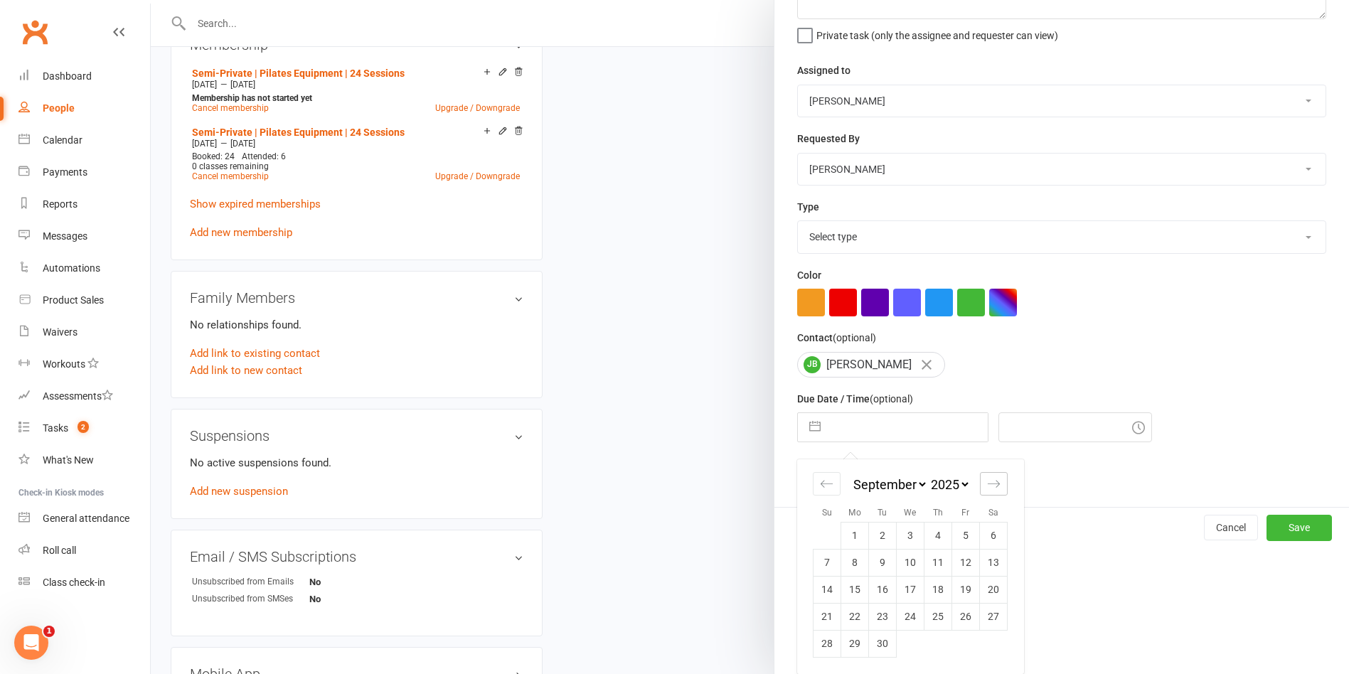
click at [991, 483] on icon "Move forward to switch to the next month." at bounding box center [994, 484] width 14 height 14
select select "10"
select select "2025"
click at [990, 483] on icon "Move forward to switch to the next month." at bounding box center [994, 483] width 12 height 7
select select "11"
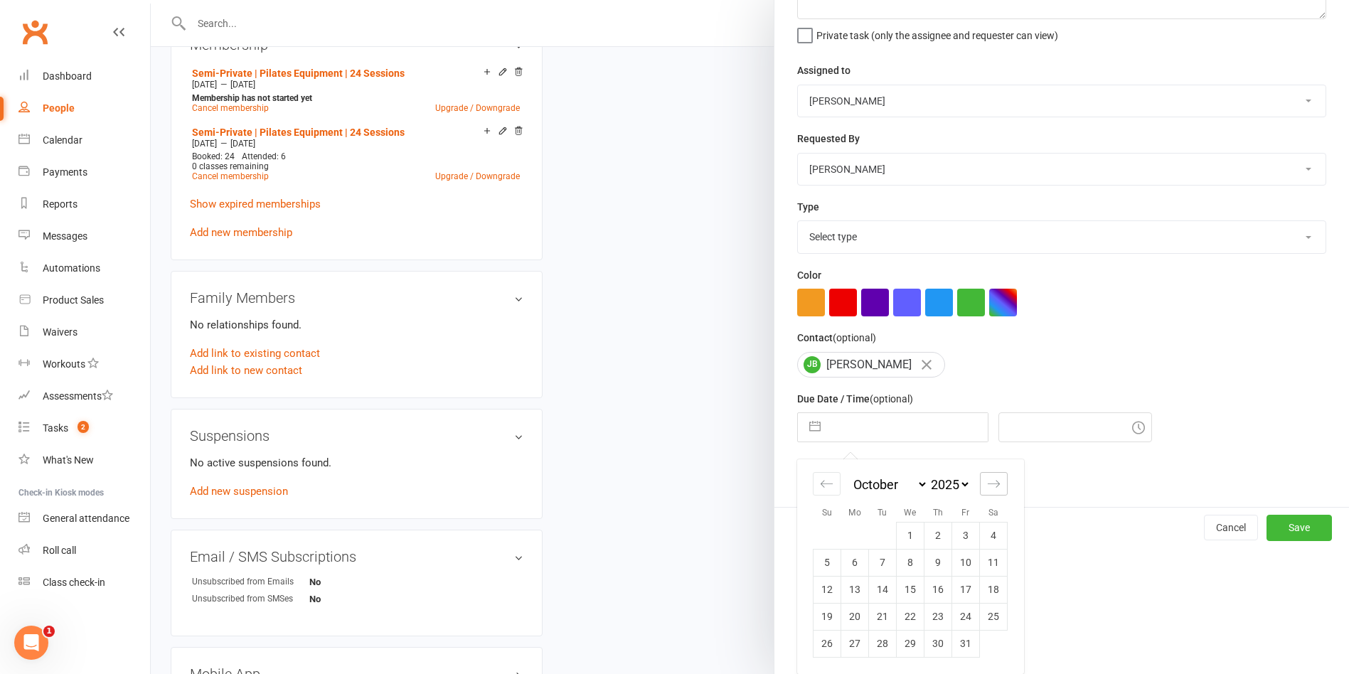
select select "2025"
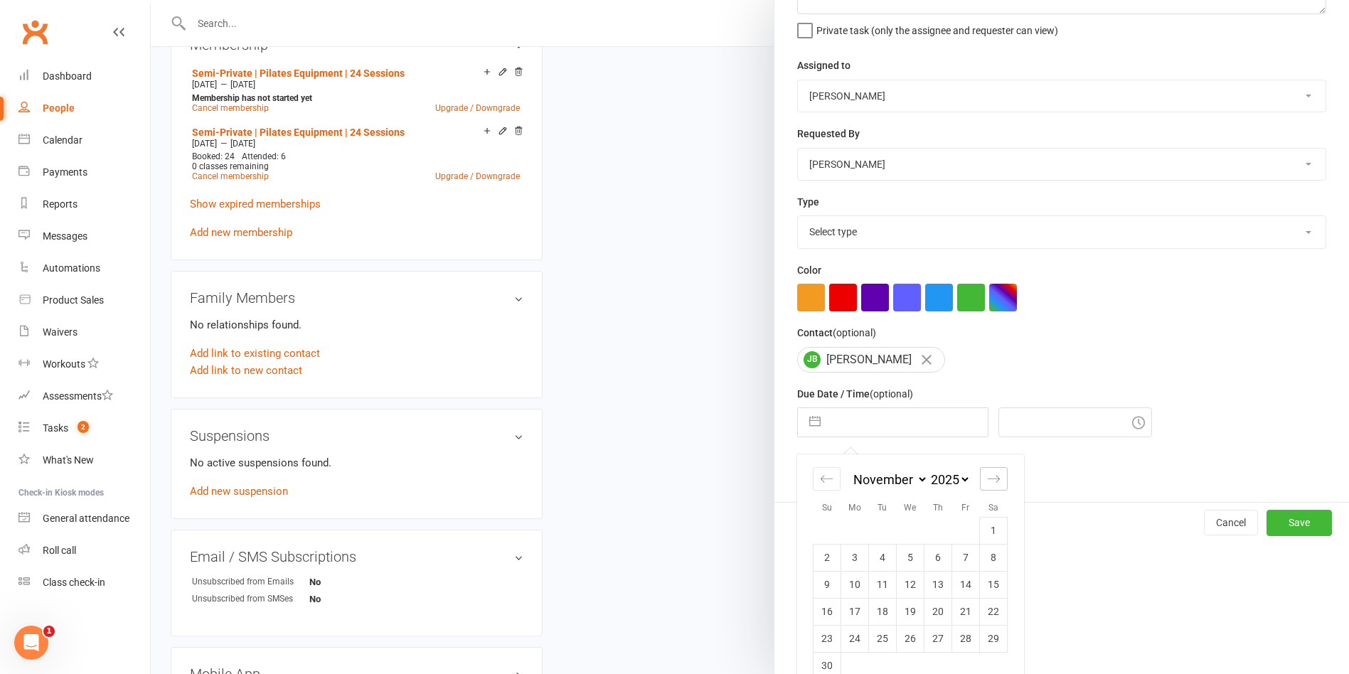
click at [990, 482] on icon "Move forward to switch to the next month." at bounding box center [994, 478] width 12 height 7
select select "2026"
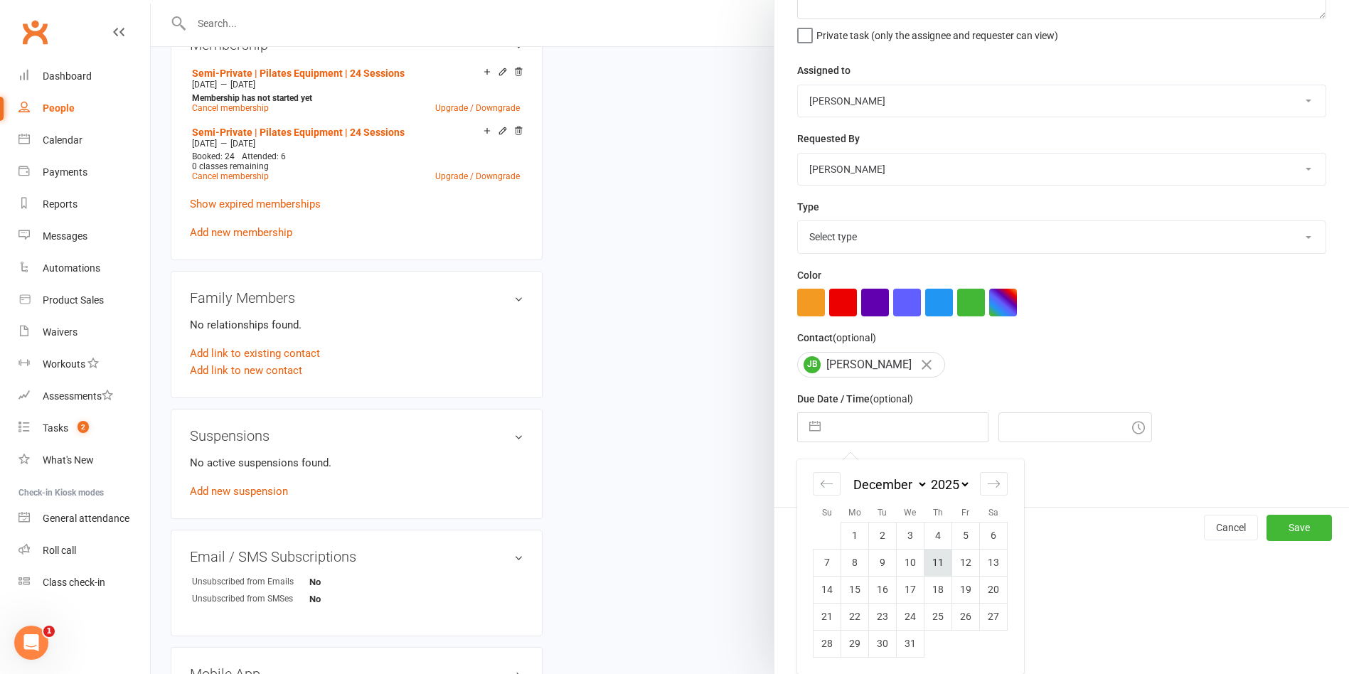
click at [931, 564] on td "11" at bounding box center [938, 562] width 28 height 27
type input "11 Dec 2025"
type input "10:15am"
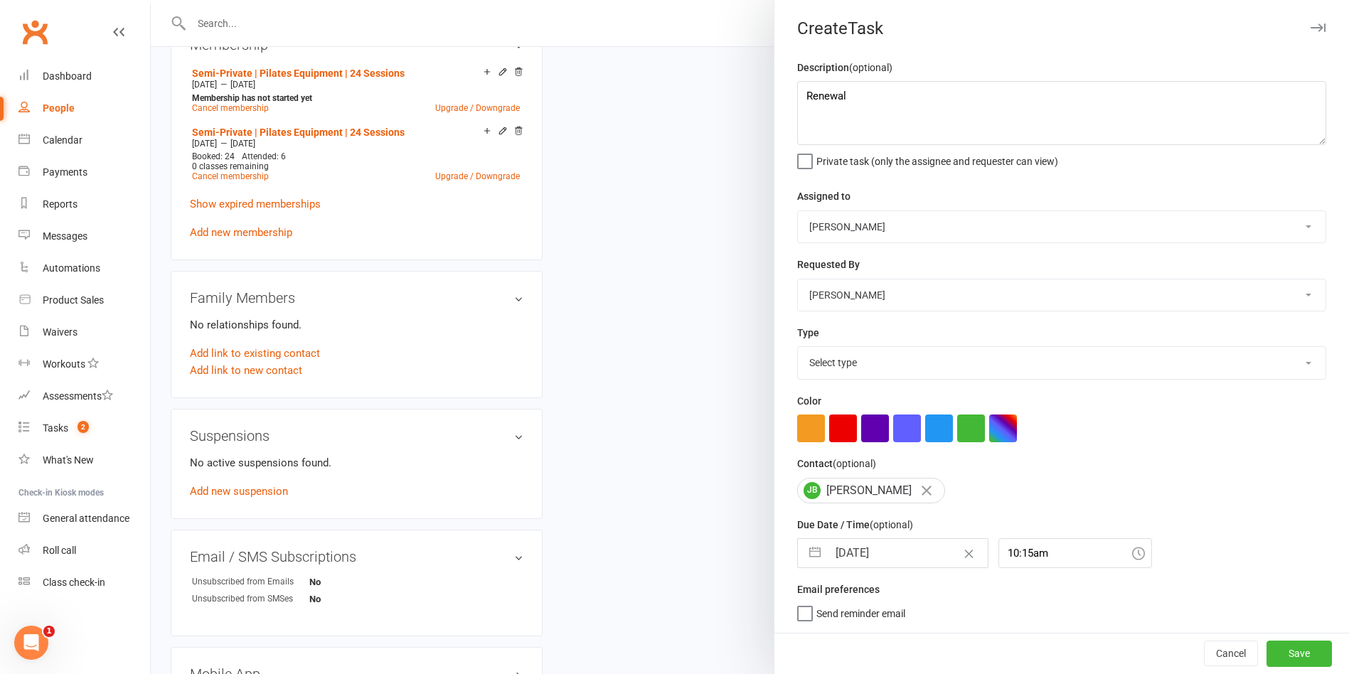
click at [908, 350] on select "Select type Available sessions for continuing semis Bulk session change Catch-u…" at bounding box center [1062, 362] width 528 height 31
select select "29081"
click at [798, 347] on select "Select type Available sessions for continuing semis Bulk session change Catch-u…" at bounding box center [1062, 362] width 528 height 31
click at [1266, 657] on button "Save" at bounding box center [1298, 654] width 65 height 26
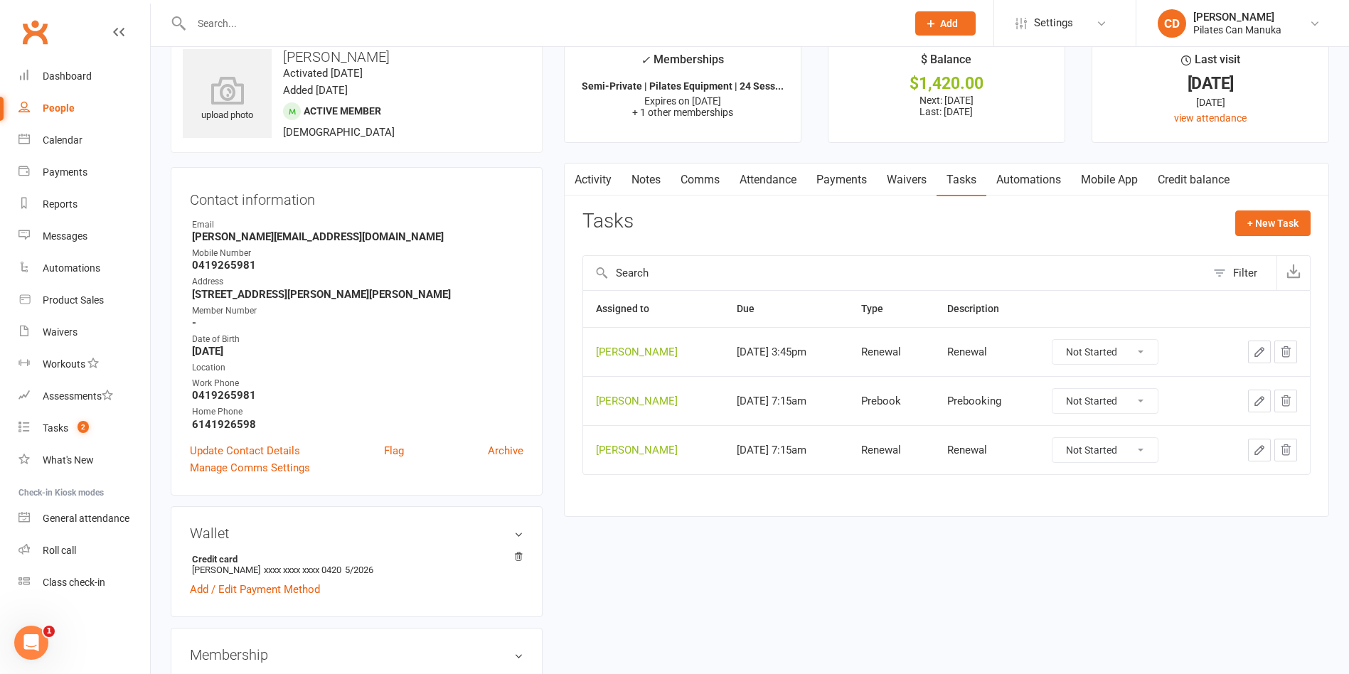
scroll to position [0, 0]
